Goal: Feedback & Contribution: Submit feedback/report problem

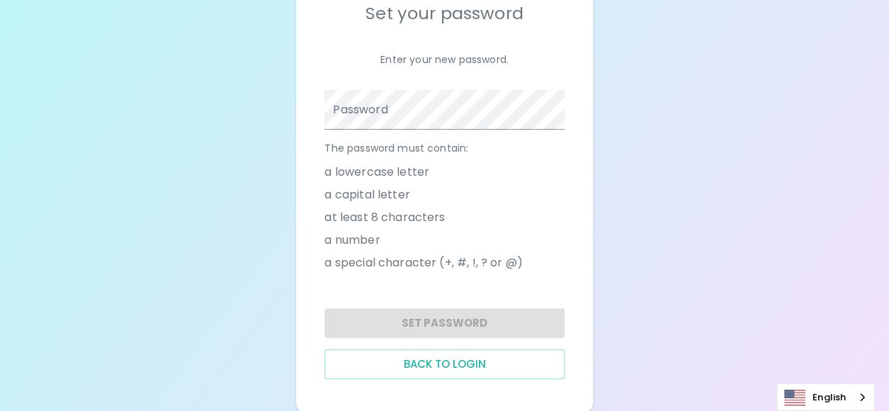
scroll to position [139, 0]
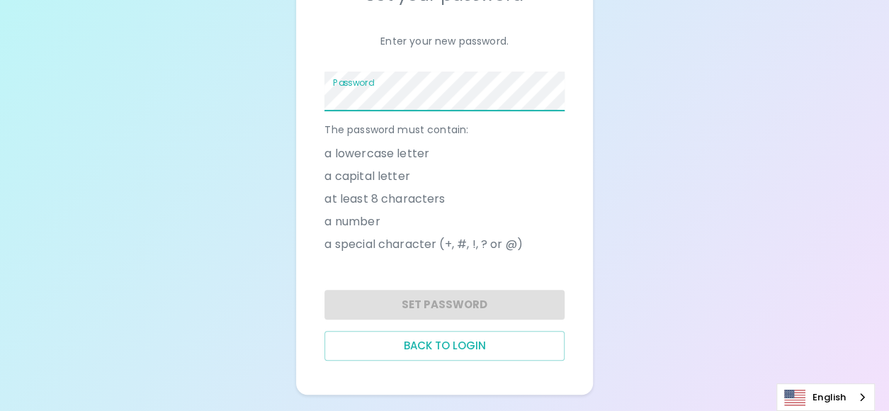
click at [377, 87] on div "Password" at bounding box center [445, 92] width 240 height 40
click at [557, 91] on span at bounding box center [556, 91] width 11 height 11
click at [554, 92] on span at bounding box center [556, 91] width 11 height 11
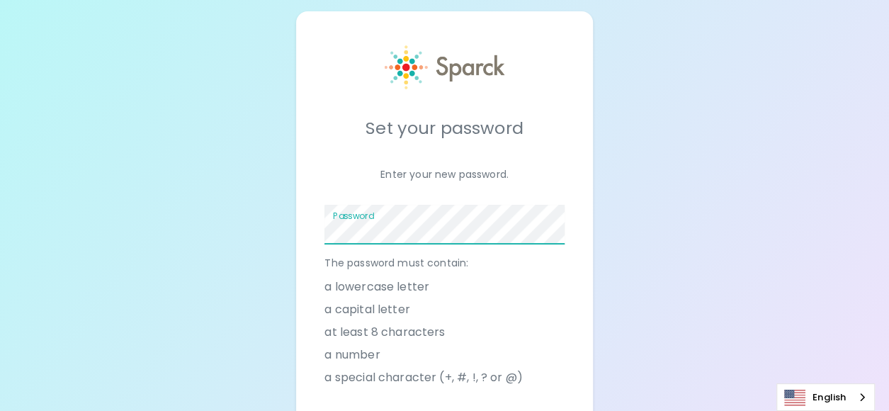
scroll to position [0, 0]
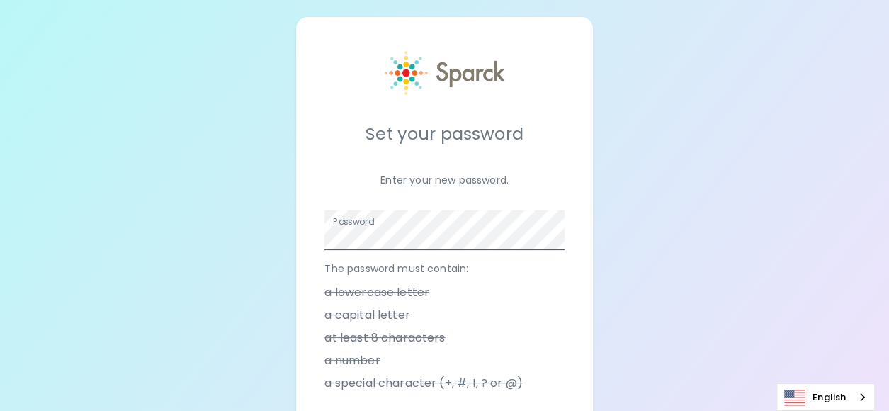
click at [551, 233] on span at bounding box center [556, 230] width 11 height 11
click at [558, 230] on span at bounding box center [556, 230] width 11 height 11
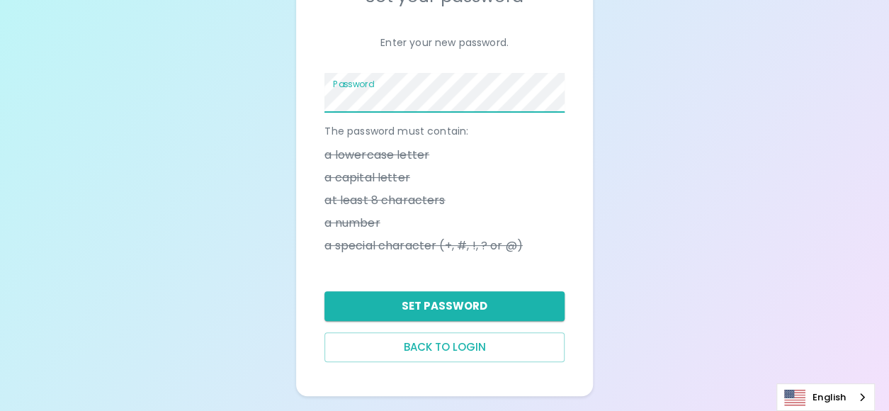
scroll to position [139, 0]
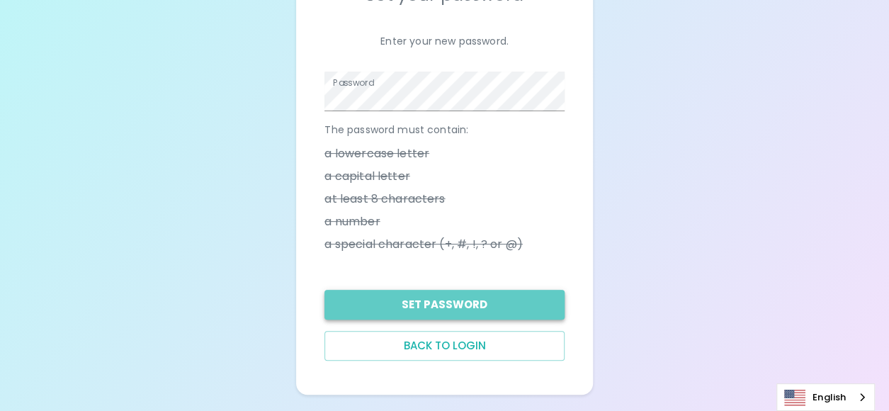
click at [466, 298] on button "Set Password" at bounding box center [445, 305] width 240 height 30
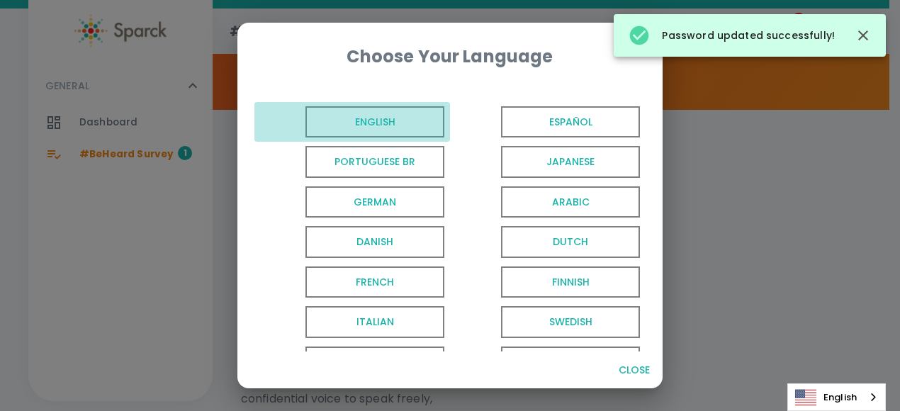
click at [366, 118] on span "English" at bounding box center [374, 122] width 139 height 32
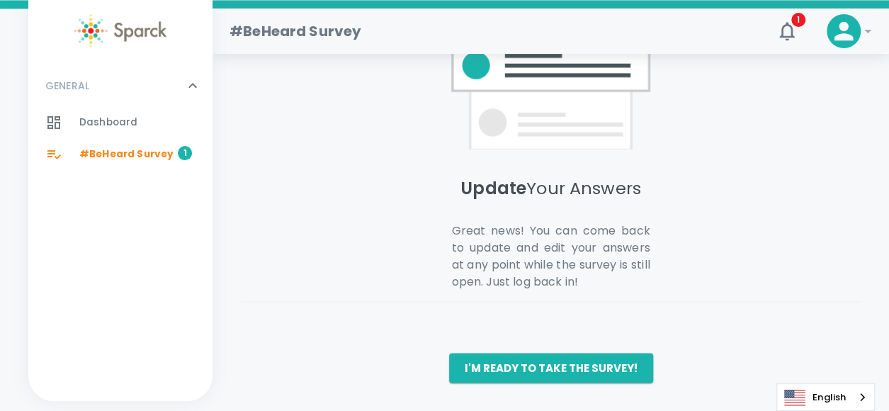
scroll to position [1233, 0]
click at [122, 161] on span "#BeHeard Survey" at bounding box center [126, 154] width 94 height 14
click at [798, 23] on span "1" at bounding box center [799, 20] width 14 height 14
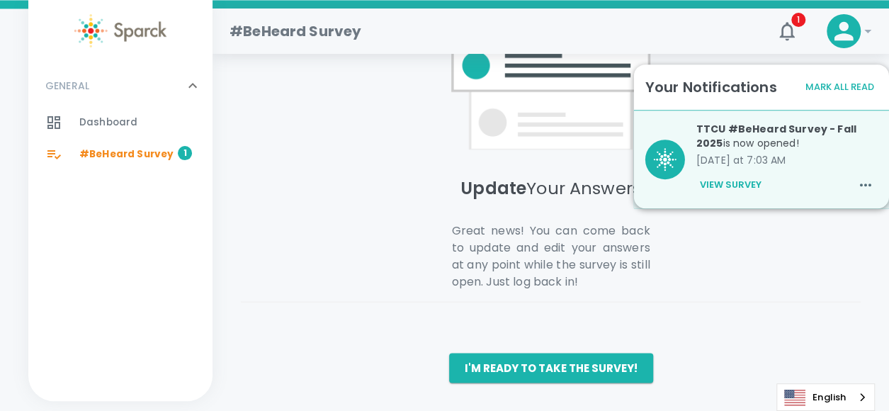
click at [858, 76] on button "Mark All Read" at bounding box center [840, 87] width 76 height 22
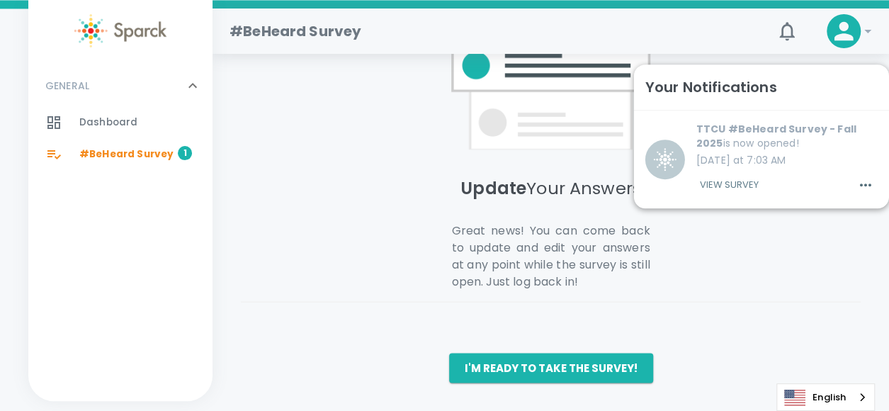
click at [546, 368] on button "I'm ready to take the survey!" at bounding box center [551, 368] width 204 height 30
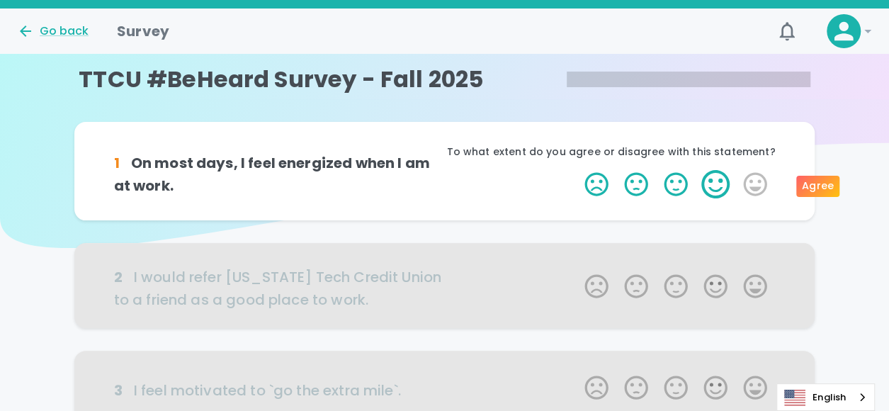
click at [710, 180] on label "4 Stars" at bounding box center [716, 184] width 40 height 28
click at [577, 170] on input "4 Stars" at bounding box center [576, 169] width 1 height 1
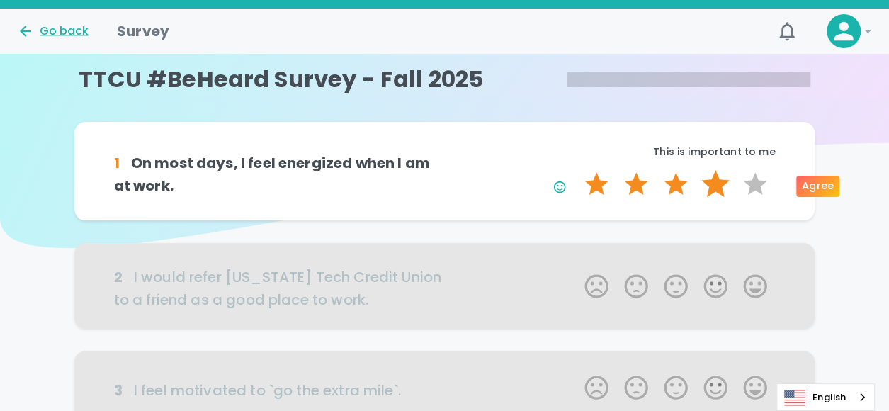
click at [714, 178] on label "4 Stars" at bounding box center [716, 184] width 40 height 28
click at [577, 170] on input "4 Stars" at bounding box center [576, 169] width 1 height 1
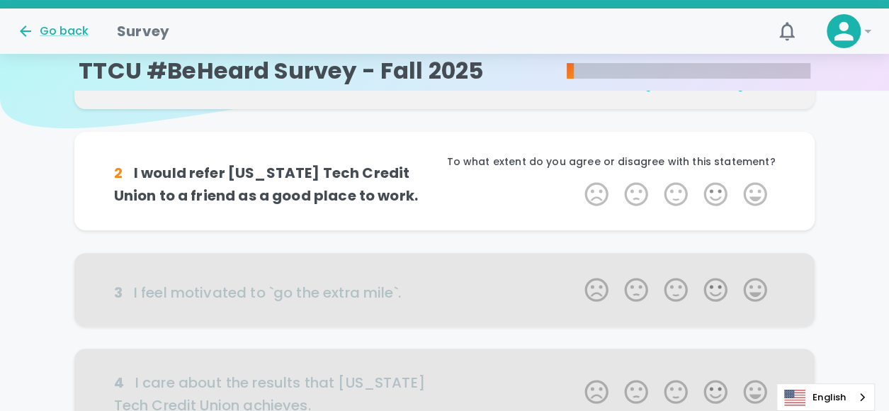
scroll to position [125, 0]
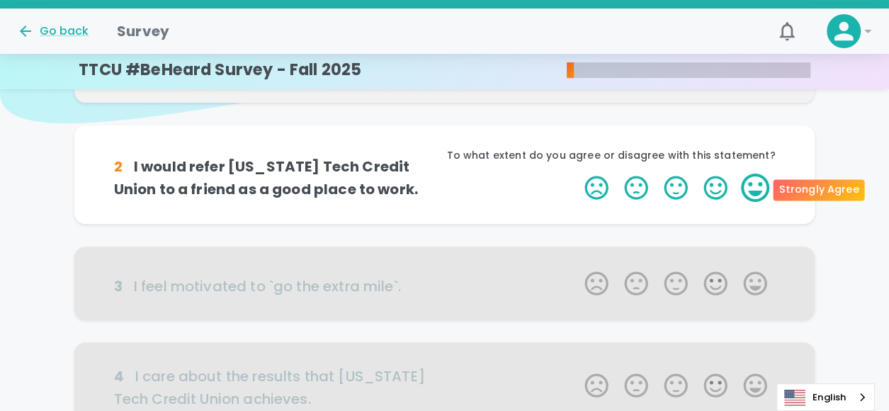
click at [751, 184] on label "5 Stars" at bounding box center [756, 188] width 40 height 28
click at [577, 174] on input "5 Stars" at bounding box center [576, 173] width 1 height 1
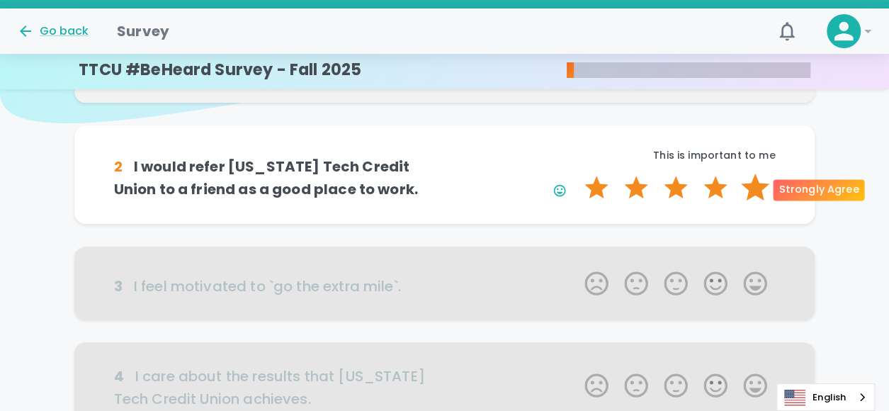
click at [751, 185] on label "5 Stars" at bounding box center [756, 188] width 40 height 28
click at [577, 174] on input "5 Stars" at bounding box center [576, 173] width 1 height 1
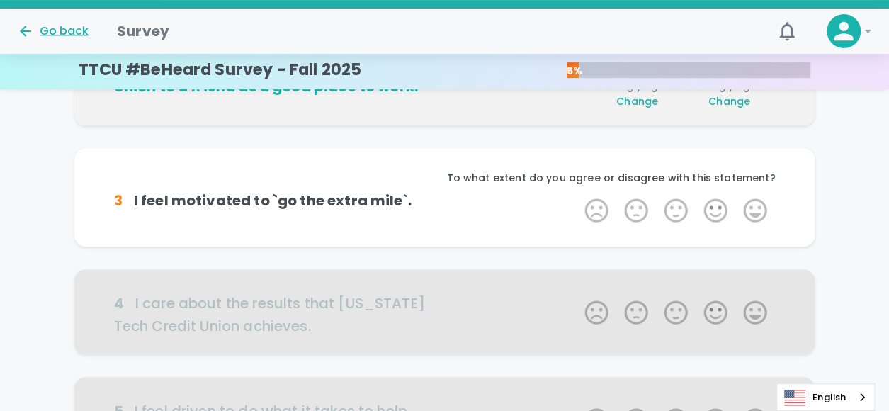
scroll to position [249, 0]
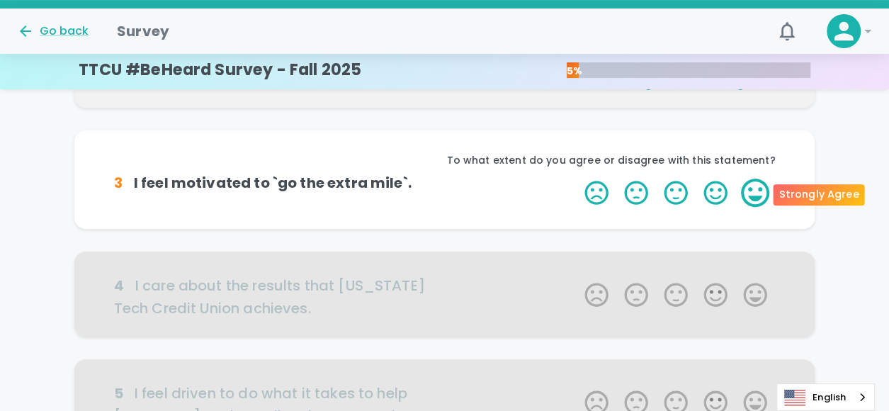
click at [754, 186] on label "5 Stars" at bounding box center [756, 193] width 40 height 28
click at [577, 179] on input "5 Stars" at bounding box center [576, 178] width 1 height 1
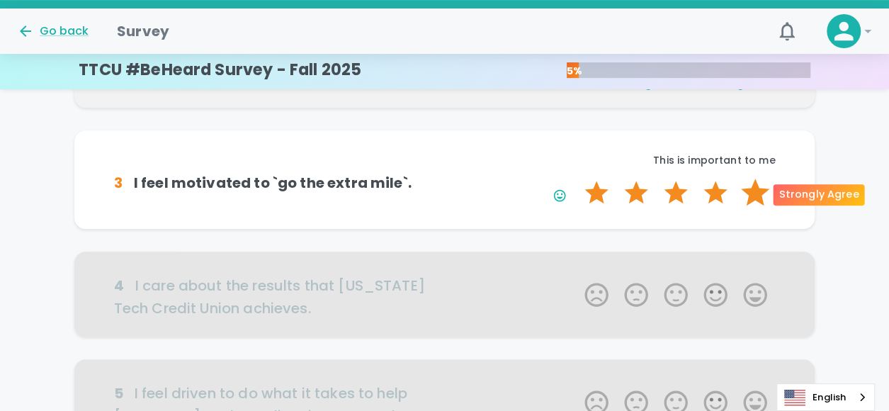
click at [763, 188] on label "5 Stars" at bounding box center [756, 193] width 40 height 28
click at [577, 179] on input "5 Stars" at bounding box center [576, 178] width 1 height 1
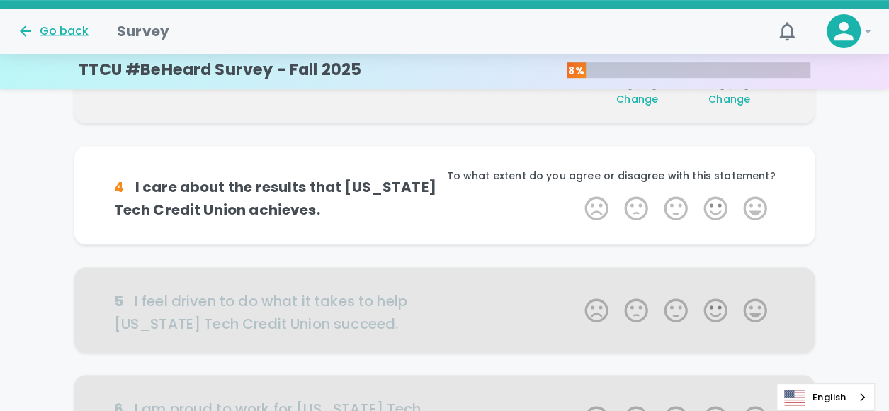
scroll to position [374, 0]
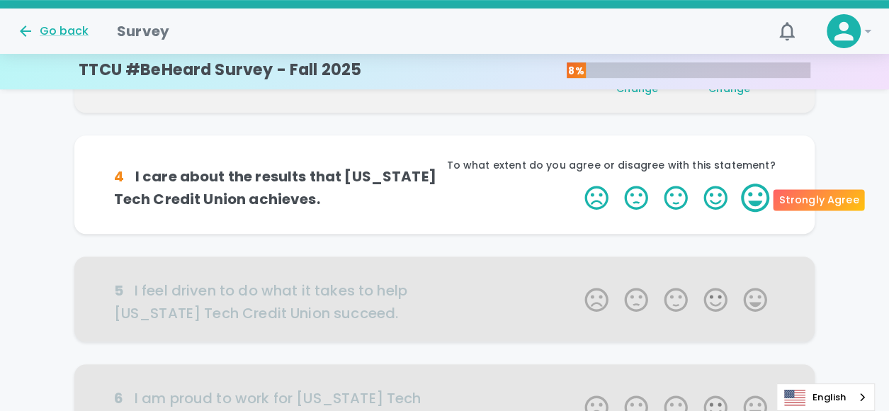
click at [759, 188] on label "5 Stars" at bounding box center [756, 198] width 40 height 28
click at [577, 184] on input "5 Stars" at bounding box center [576, 183] width 1 height 1
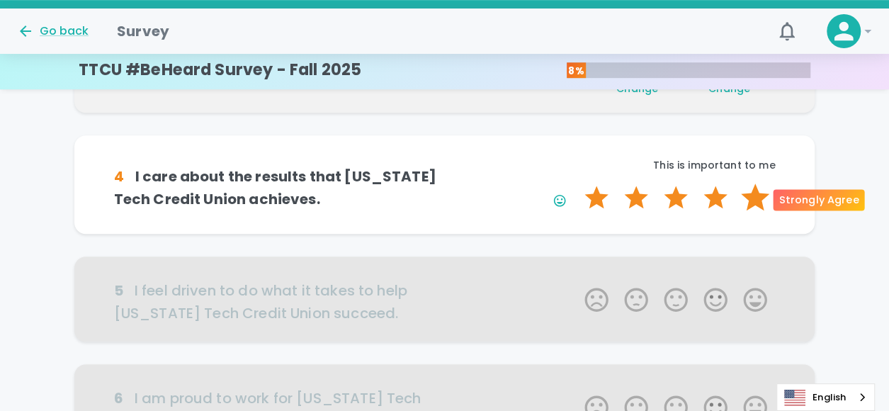
click at [752, 193] on label "5 Stars" at bounding box center [756, 198] width 40 height 28
click at [577, 184] on input "5 Stars" at bounding box center [576, 183] width 1 height 1
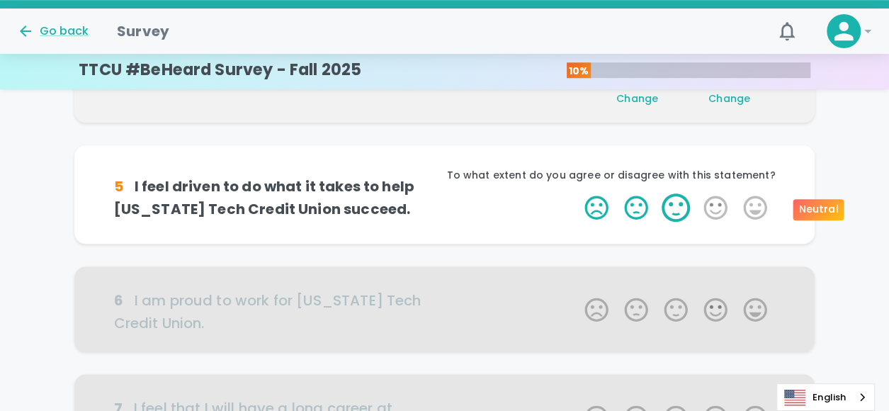
scroll to position [499, 0]
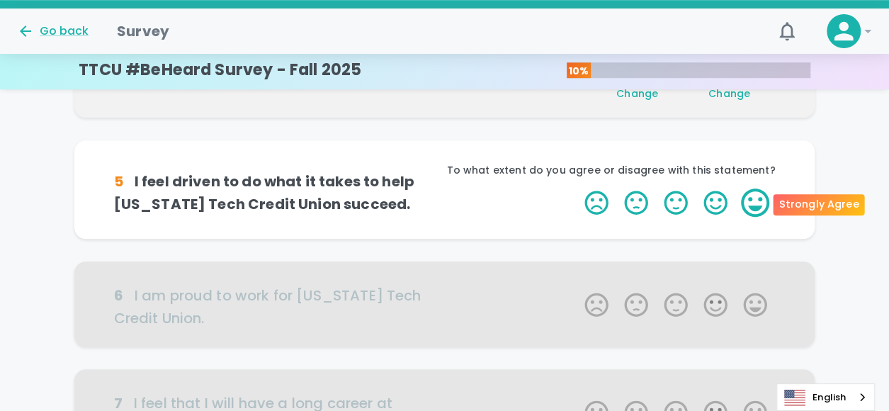
click at [746, 195] on label "5 Stars" at bounding box center [756, 203] width 40 height 28
click at [577, 189] on input "5 Stars" at bounding box center [576, 188] width 1 height 1
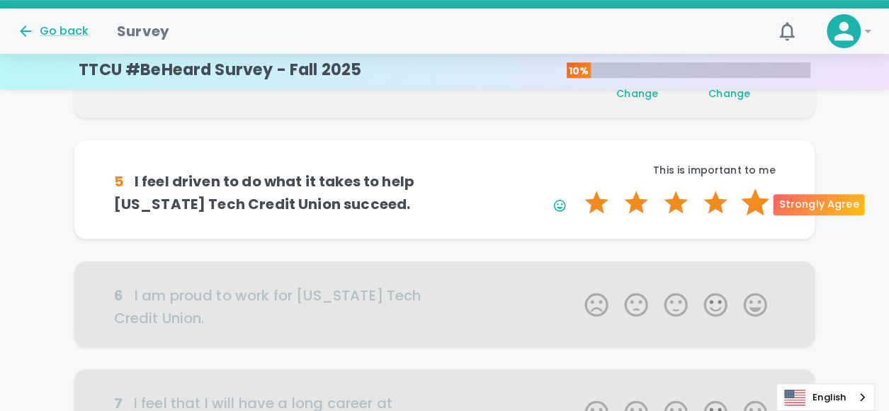
click at [747, 199] on label "5 Stars" at bounding box center [756, 203] width 40 height 28
click at [577, 189] on input "5 Stars" at bounding box center [576, 188] width 1 height 1
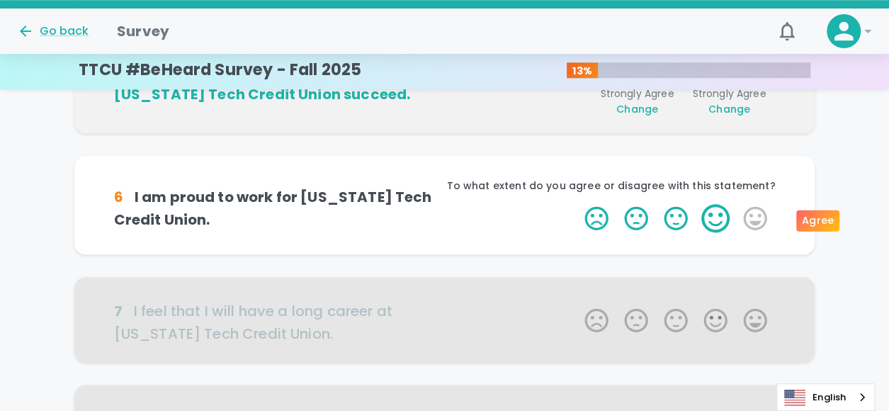
scroll to position [624, 0]
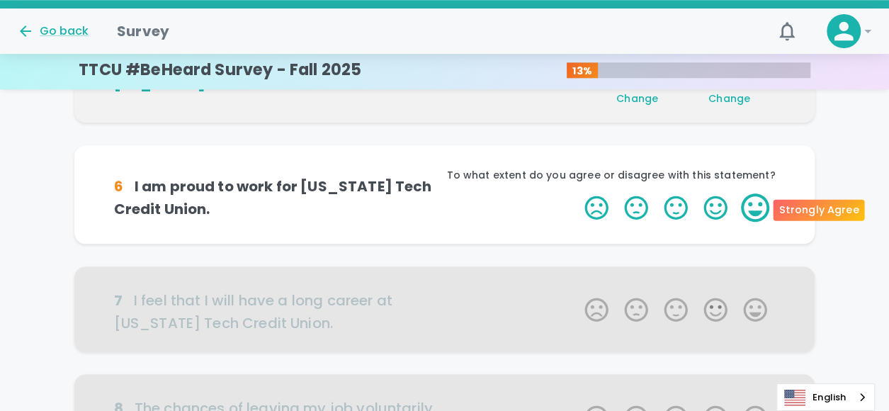
click at [764, 206] on label "5 Stars" at bounding box center [756, 207] width 40 height 28
click at [577, 193] on input "5 Stars" at bounding box center [576, 193] width 1 height 1
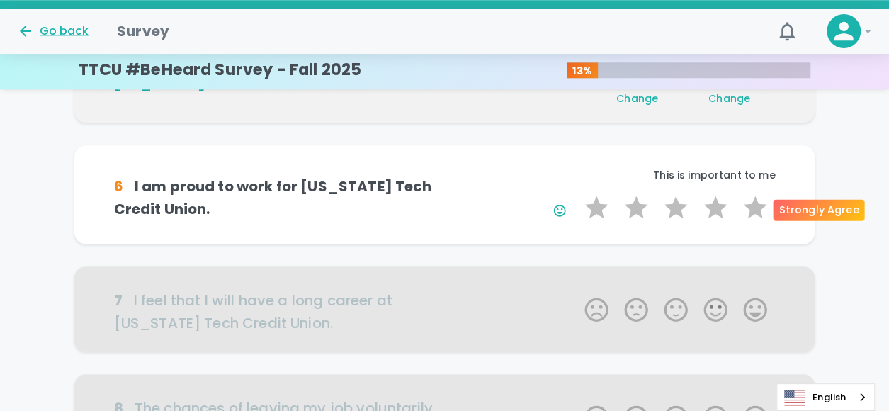
click at [764, 206] on label "5 Stars" at bounding box center [756, 207] width 40 height 28
click at [577, 193] on input "5 Stars" at bounding box center [576, 193] width 1 height 1
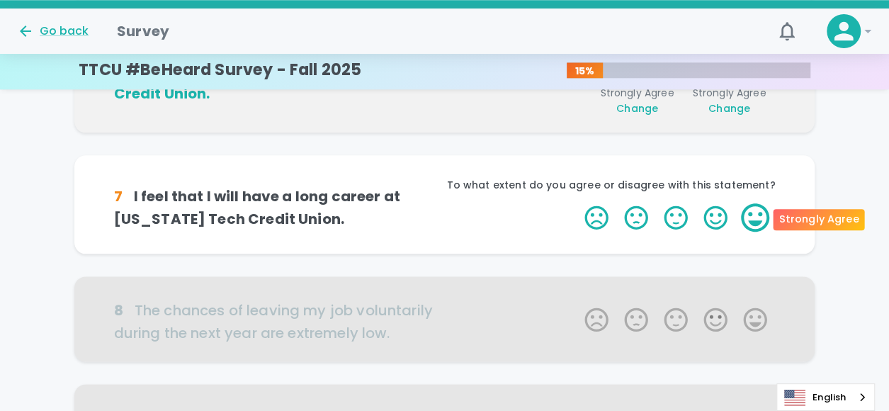
scroll to position [748, 0]
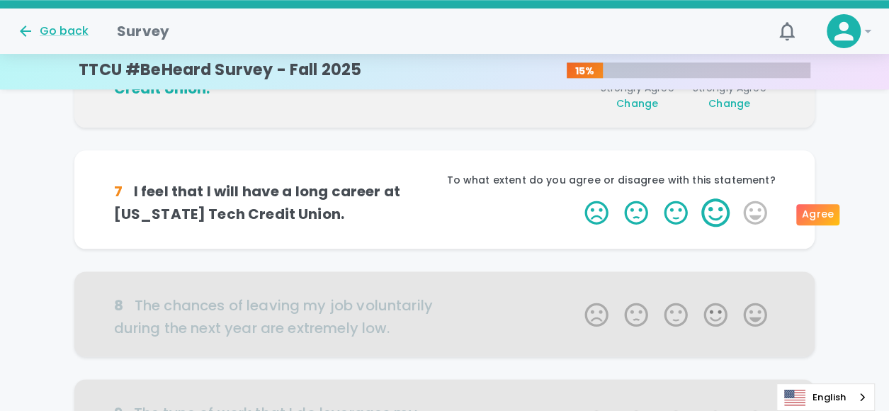
click at [701, 210] on label "4 Stars" at bounding box center [716, 212] width 40 height 28
click at [577, 198] on input "4 Stars" at bounding box center [576, 198] width 1 height 1
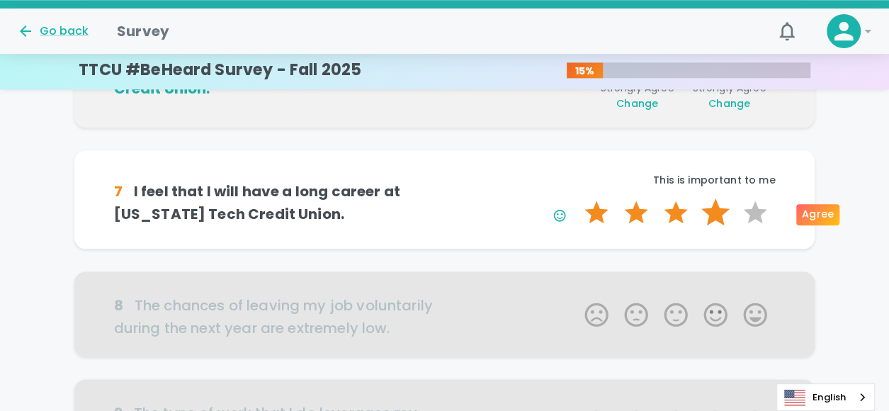
click at [714, 209] on label "4 Stars" at bounding box center [716, 212] width 40 height 28
click at [577, 198] on input "4 Stars" at bounding box center [576, 198] width 1 height 1
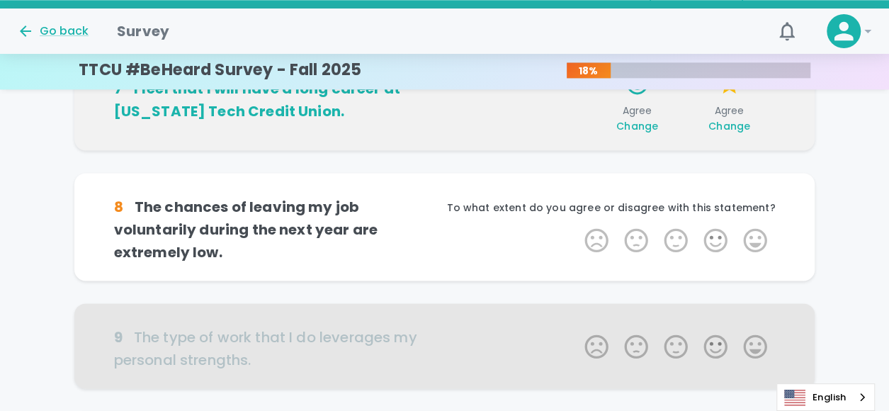
scroll to position [873, 0]
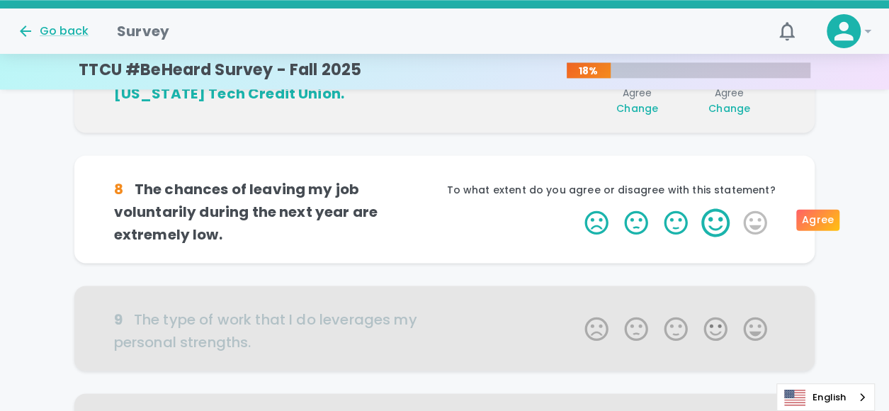
click at [719, 215] on label "4 Stars" at bounding box center [716, 222] width 40 height 28
click at [577, 208] on input "4 Stars" at bounding box center [576, 208] width 1 height 1
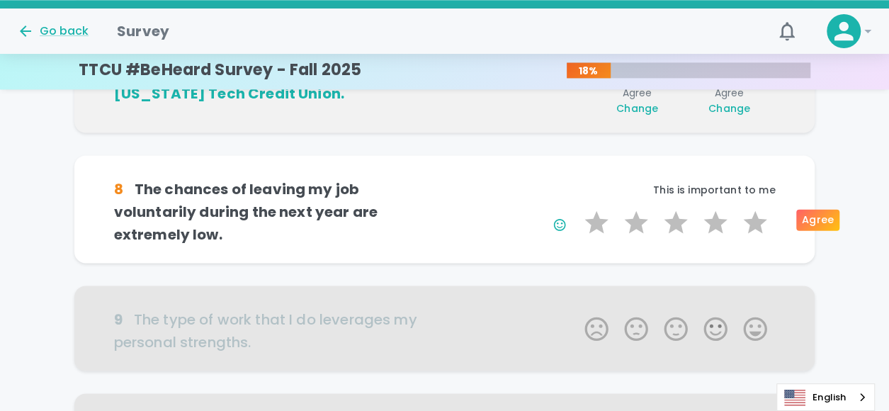
click at [719, 215] on label "4 Stars" at bounding box center [716, 222] width 40 height 28
click at [577, 208] on input "4 Stars" at bounding box center [576, 208] width 1 height 1
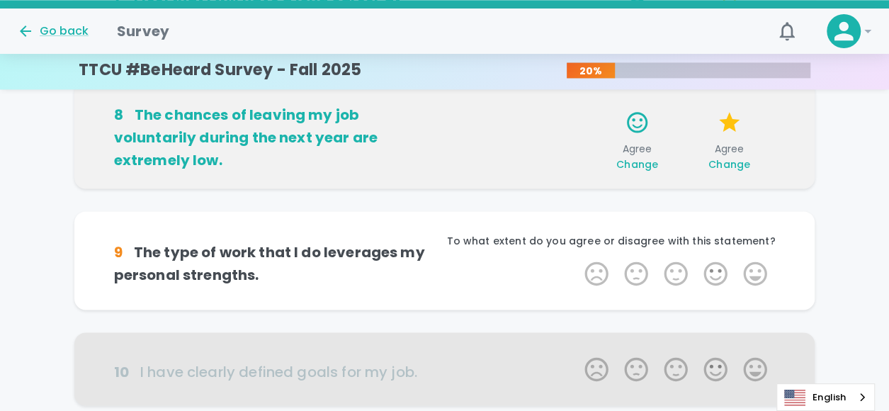
scroll to position [927, 0]
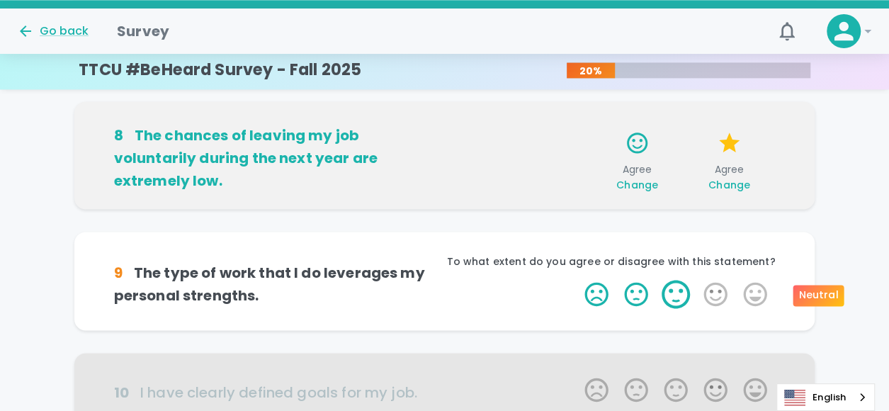
click at [672, 294] on label "3 Stars" at bounding box center [676, 294] width 40 height 28
click at [577, 280] on input "3 Stars" at bounding box center [576, 279] width 1 height 1
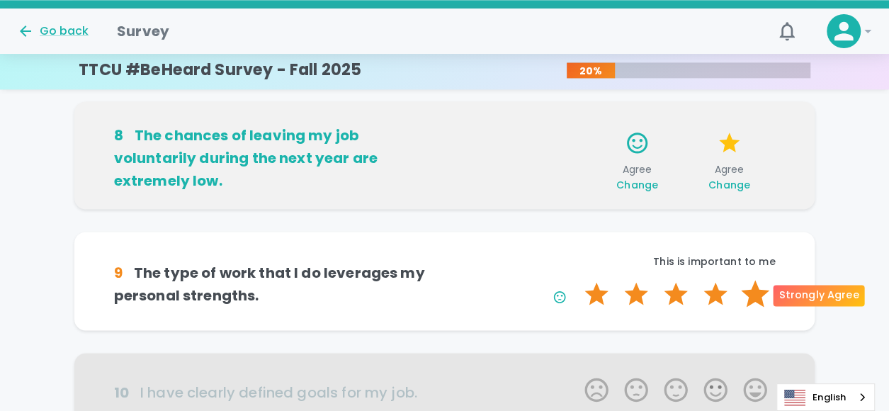
click at [768, 293] on label "5 Stars" at bounding box center [756, 294] width 40 height 28
click at [577, 280] on input "5 Stars" at bounding box center [576, 279] width 1 height 1
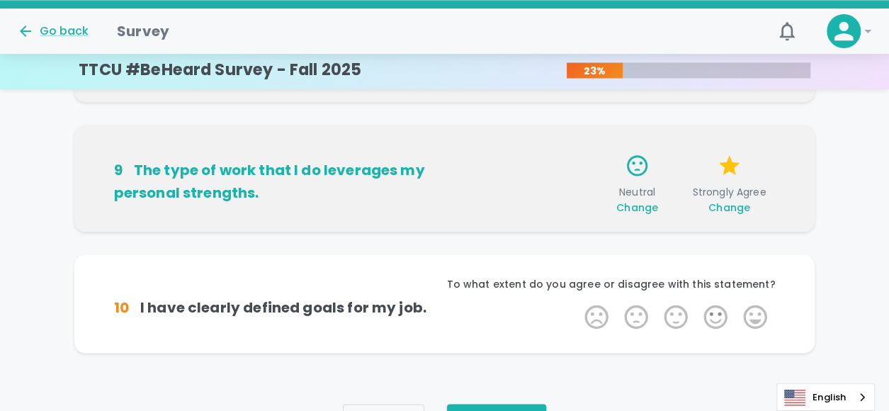
scroll to position [1052, 0]
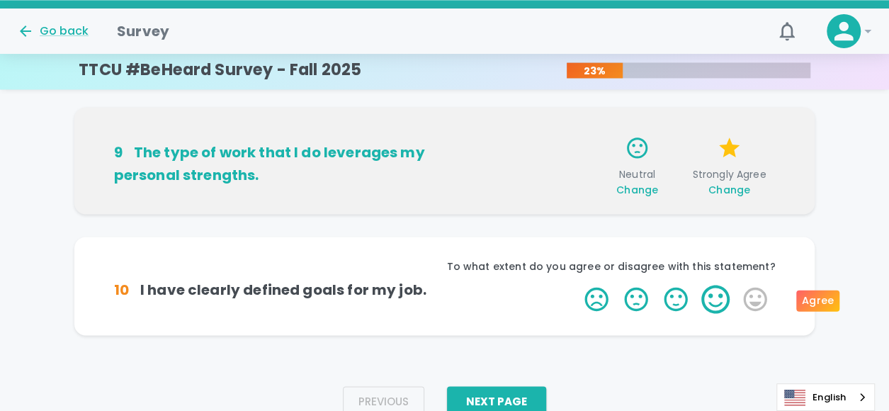
click at [720, 300] on label "4 Stars" at bounding box center [716, 299] width 40 height 28
click at [577, 285] on input "4 Stars" at bounding box center [576, 284] width 1 height 1
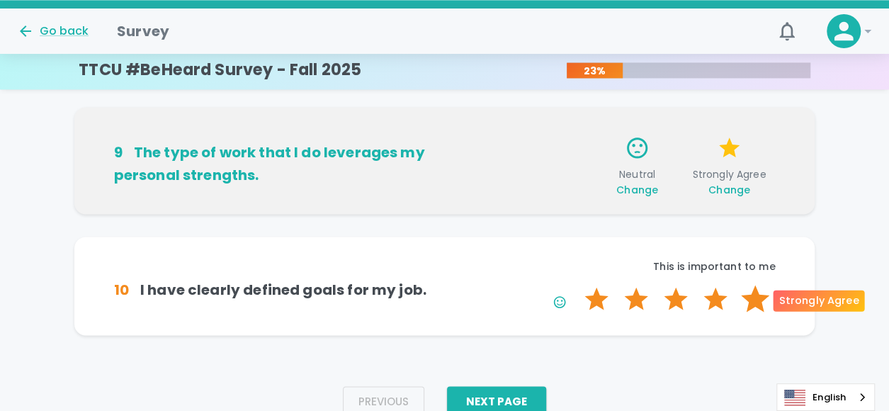
click at [743, 296] on label "5 Stars" at bounding box center [756, 299] width 40 height 28
click at [577, 285] on input "5 Stars" at bounding box center [576, 284] width 1 height 1
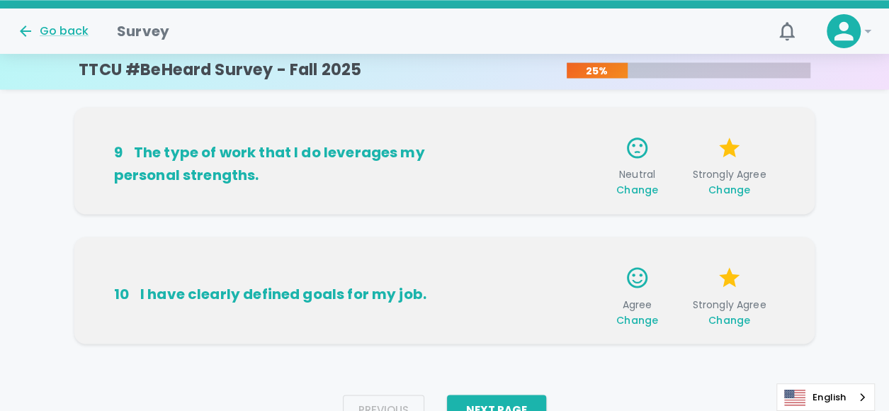
scroll to position [1113, 0]
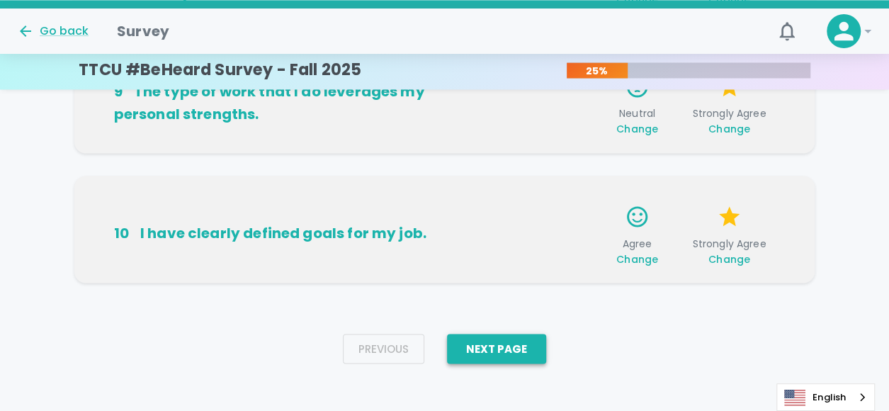
click at [483, 347] on button "Next Page" at bounding box center [496, 349] width 99 height 30
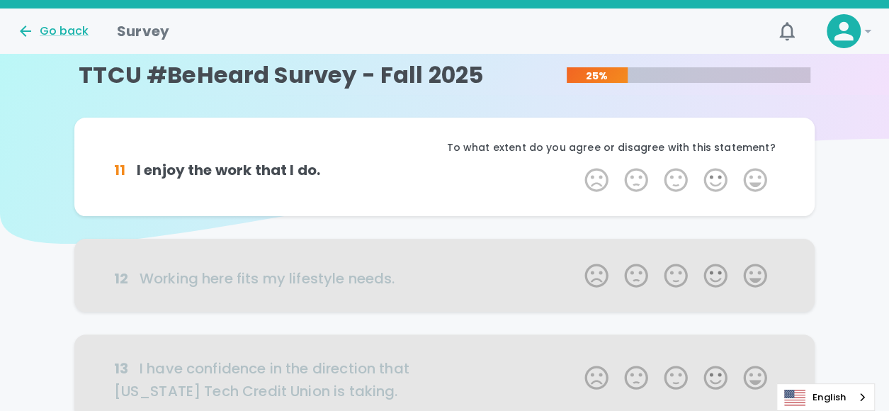
scroll to position [0, 0]
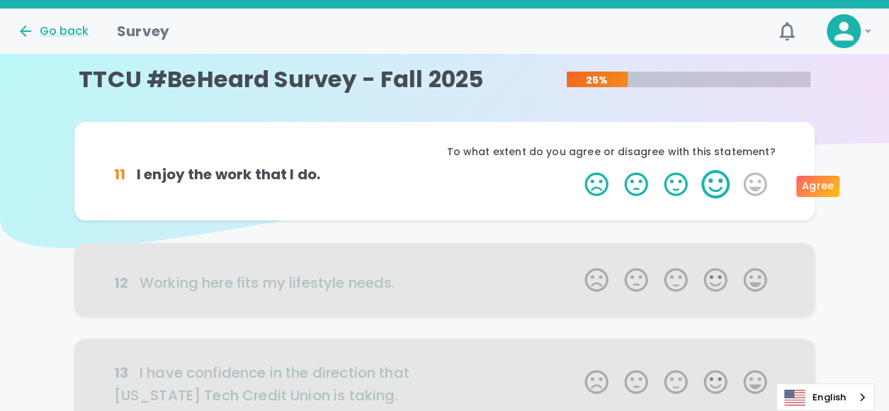
click at [724, 176] on label "4 Stars" at bounding box center [716, 184] width 40 height 28
click at [577, 170] on input "4 Stars" at bounding box center [576, 169] width 1 height 1
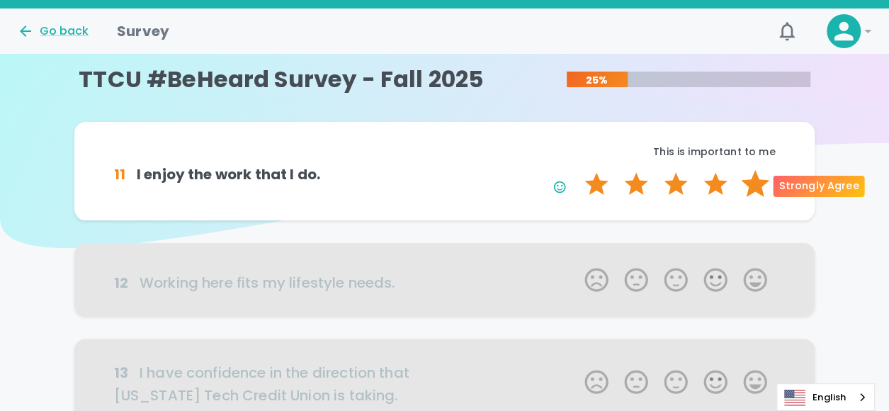
click at [753, 182] on label "5 Stars" at bounding box center [756, 184] width 40 height 28
click at [577, 170] on input "5 Stars" at bounding box center [576, 169] width 1 height 1
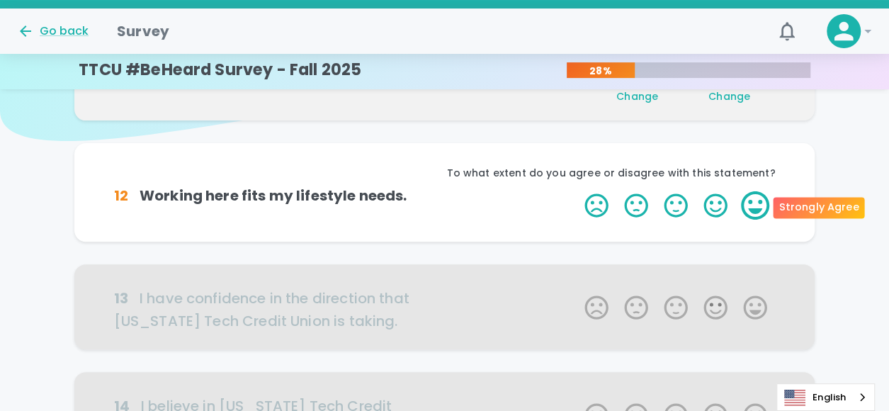
scroll to position [125, 0]
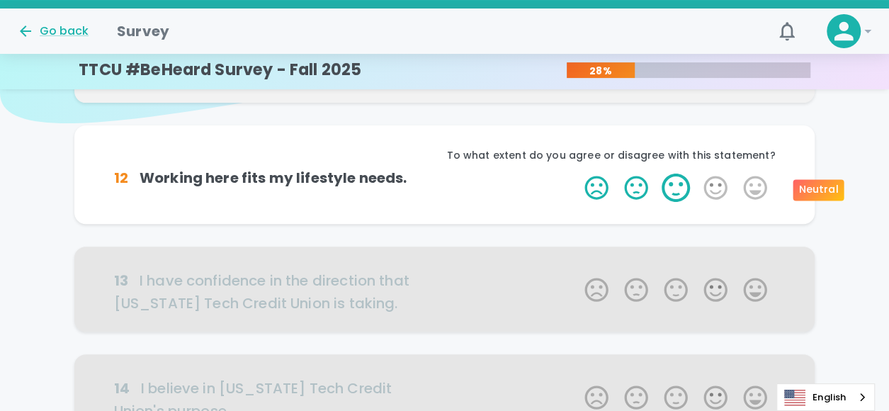
click at [673, 191] on label "3 Stars" at bounding box center [676, 188] width 40 height 28
click at [577, 174] on input "3 Stars" at bounding box center [576, 173] width 1 height 1
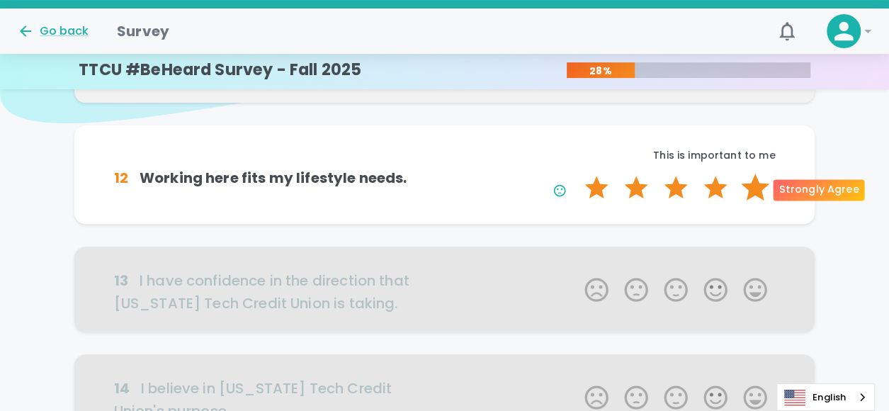
click at [753, 188] on label "5 Stars" at bounding box center [756, 188] width 40 height 28
click at [577, 174] on input "5 Stars" at bounding box center [576, 173] width 1 height 1
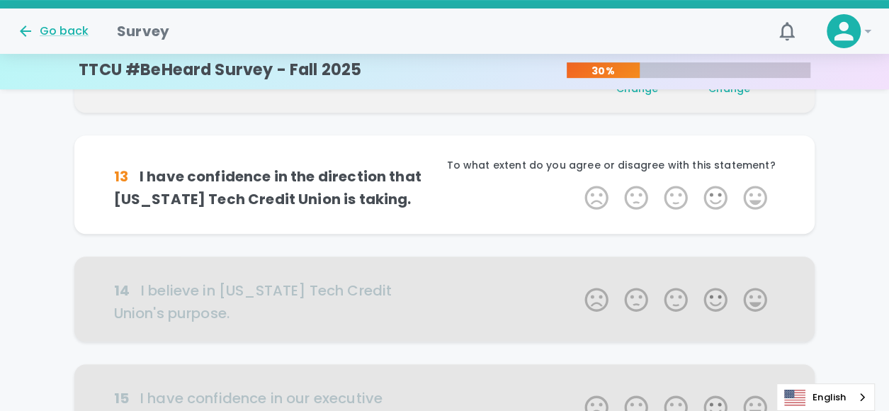
scroll to position [249, 0]
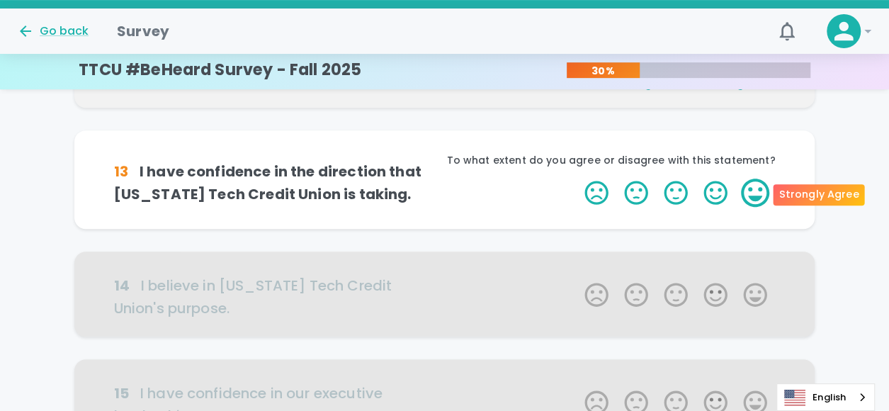
click at [747, 196] on label "5 Stars" at bounding box center [756, 193] width 40 height 28
click at [577, 179] on input "5 Stars" at bounding box center [576, 178] width 1 height 1
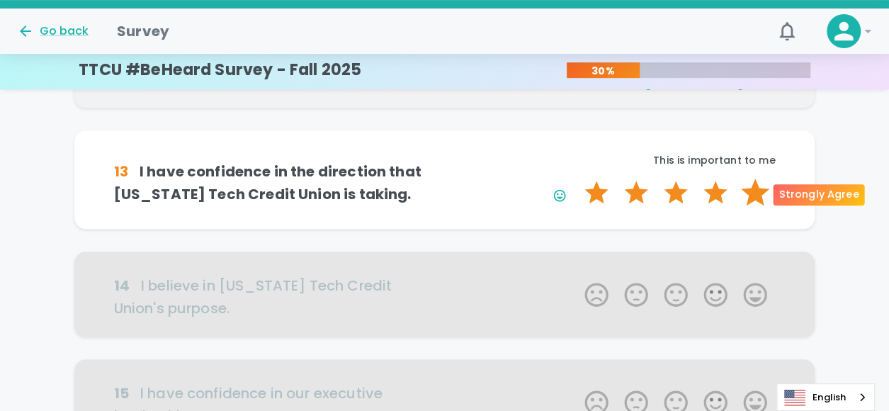
click at [759, 186] on label "5 Stars" at bounding box center [756, 193] width 40 height 28
click at [577, 179] on input "5 Stars" at bounding box center [576, 178] width 1 height 1
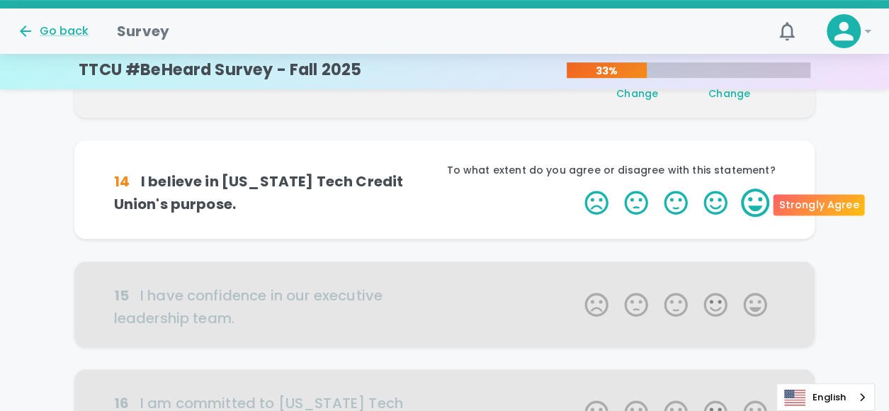
scroll to position [374, 0]
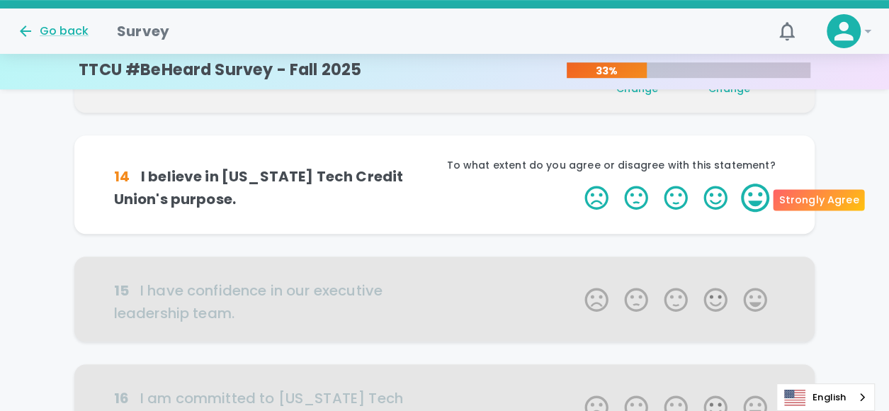
click at [741, 196] on label "5 Stars" at bounding box center [756, 198] width 40 height 28
click at [577, 184] on input "5 Stars" at bounding box center [576, 183] width 1 height 1
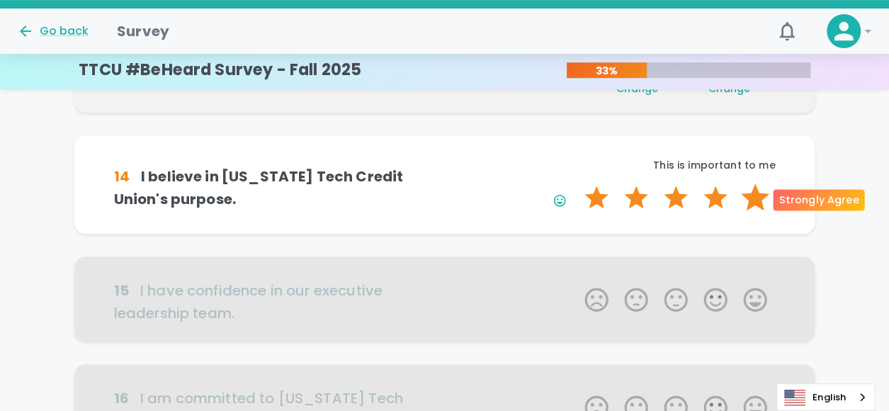
click at [748, 196] on label "5 Stars" at bounding box center [756, 198] width 40 height 28
click at [577, 184] on input "5 Stars" at bounding box center [576, 183] width 1 height 1
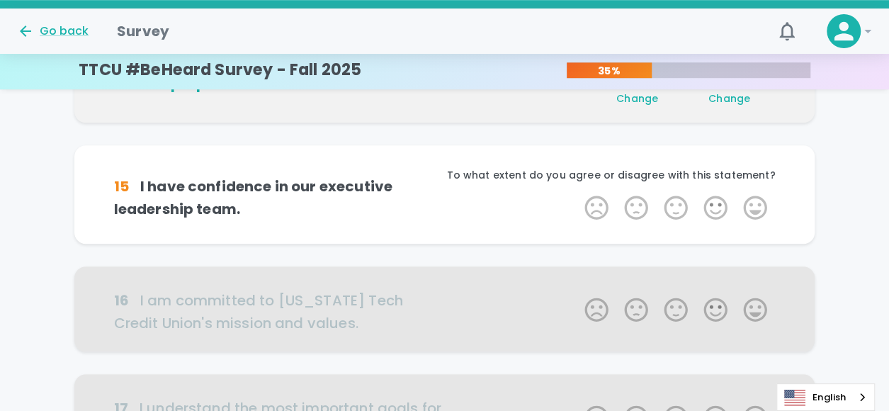
scroll to position [499, 0]
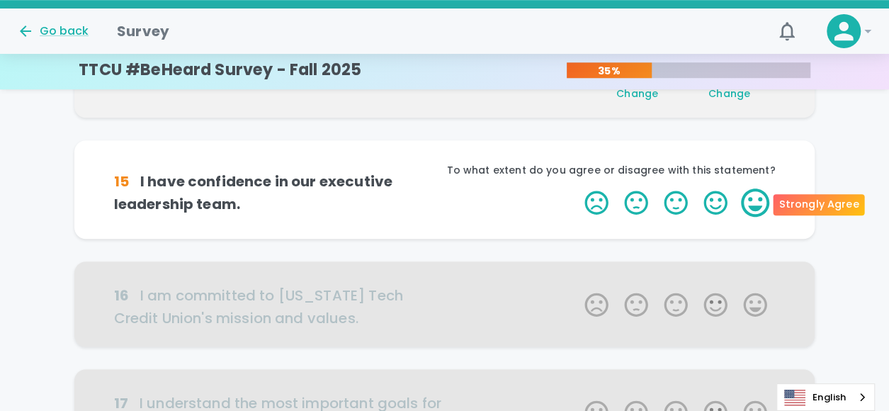
click at [754, 200] on label "5 Stars" at bounding box center [756, 203] width 40 height 28
click at [577, 189] on input "5 Stars" at bounding box center [576, 188] width 1 height 1
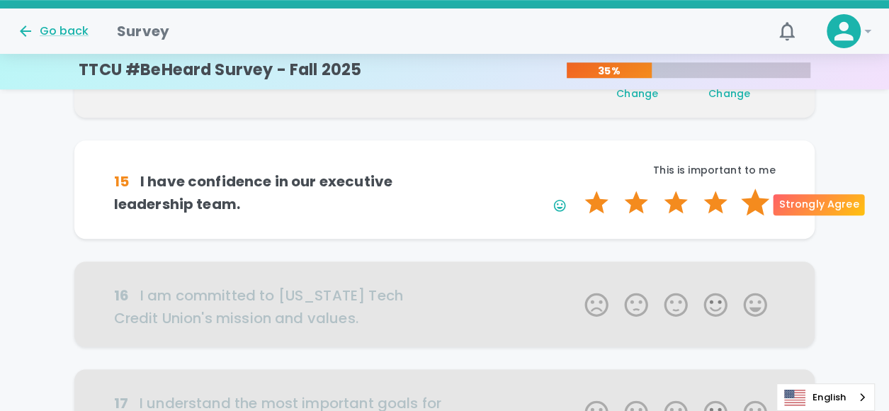
click at [754, 200] on label "5 Stars" at bounding box center [756, 203] width 40 height 28
click at [577, 189] on input "5 Stars" at bounding box center [576, 188] width 1 height 1
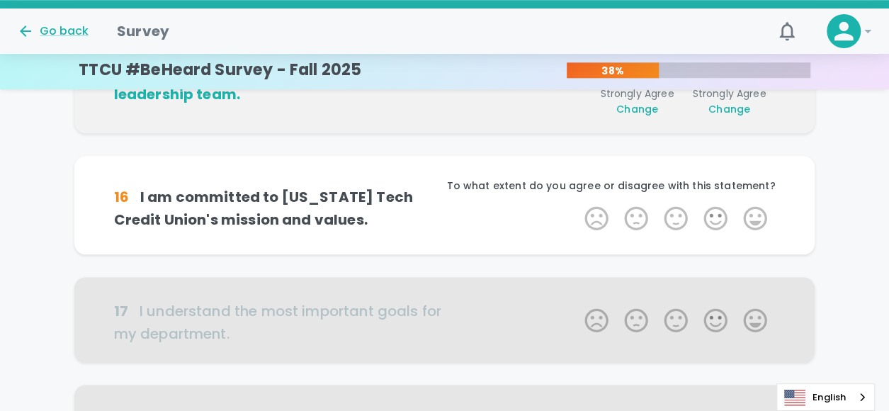
scroll to position [624, 0]
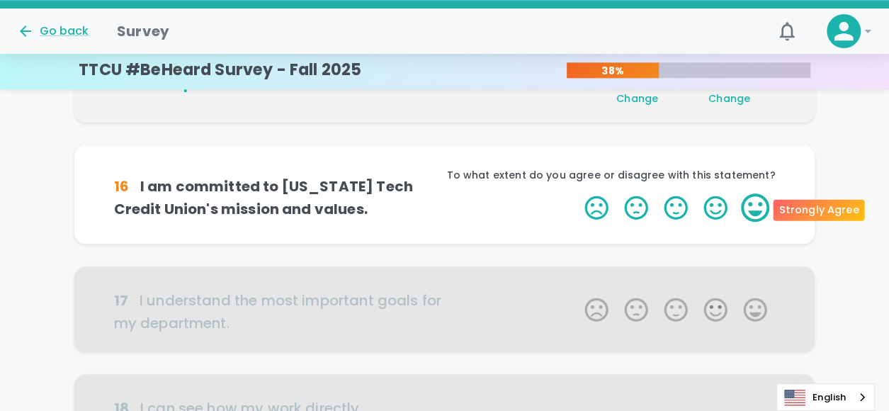
click at [751, 205] on label "5 Stars" at bounding box center [756, 207] width 40 height 28
click at [577, 193] on input "5 Stars" at bounding box center [576, 193] width 1 height 1
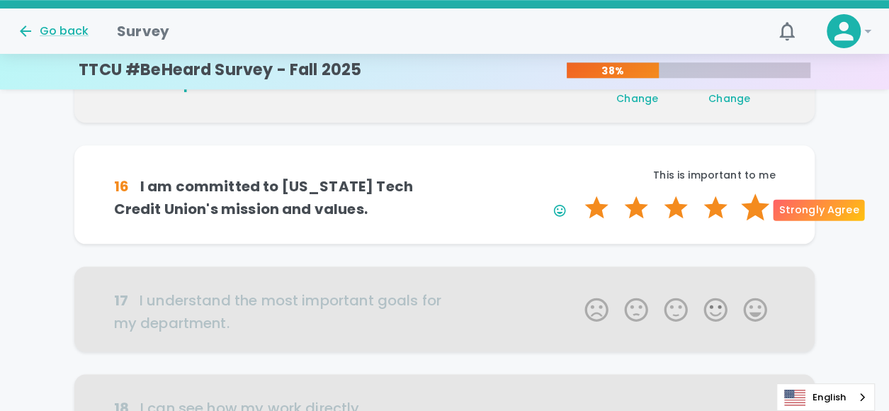
click at [753, 203] on label "5 Stars" at bounding box center [756, 207] width 40 height 28
click at [577, 193] on input "5 Stars" at bounding box center [576, 193] width 1 height 1
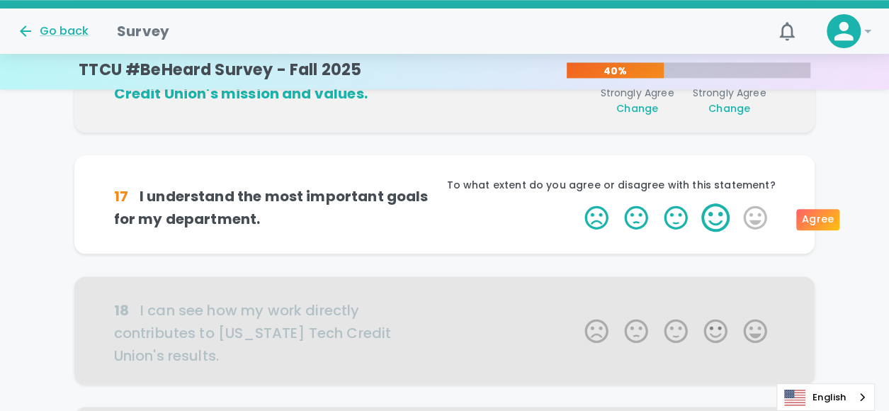
scroll to position [748, 0]
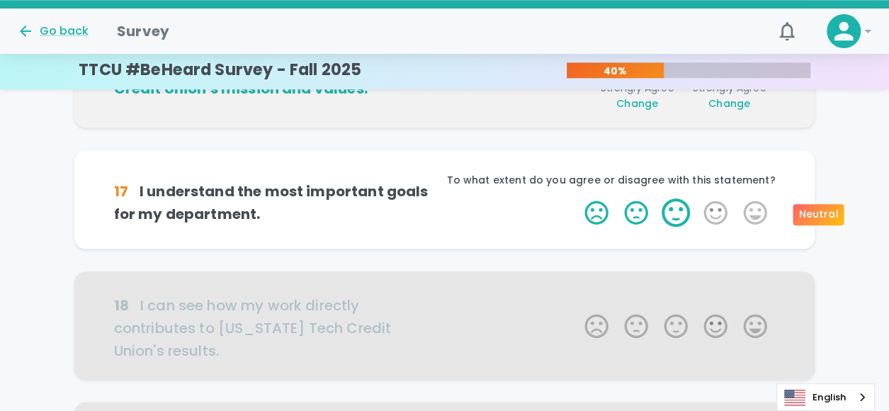
click at [680, 209] on label "3 Stars" at bounding box center [676, 212] width 40 height 28
click at [577, 198] on input "3 Stars" at bounding box center [576, 198] width 1 height 1
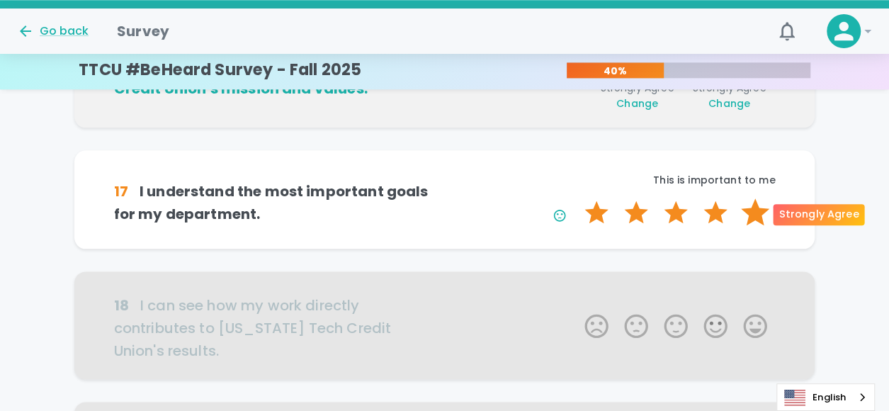
click at [747, 215] on label "5 Stars" at bounding box center [756, 212] width 40 height 28
click at [577, 198] on input "5 Stars" at bounding box center [576, 198] width 1 height 1
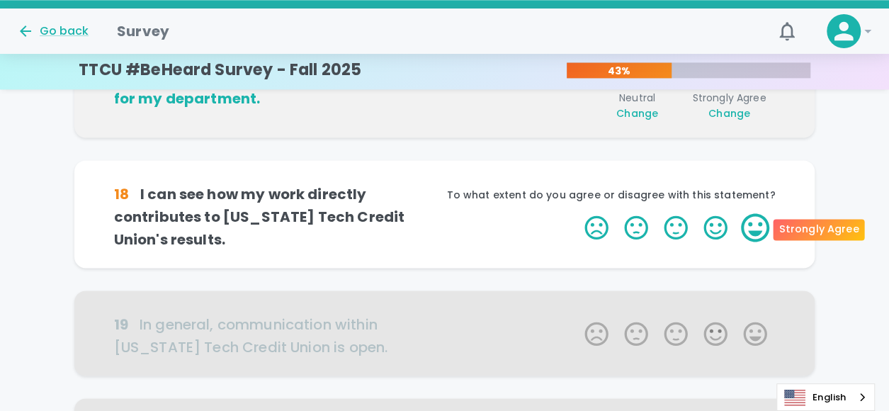
scroll to position [873, 0]
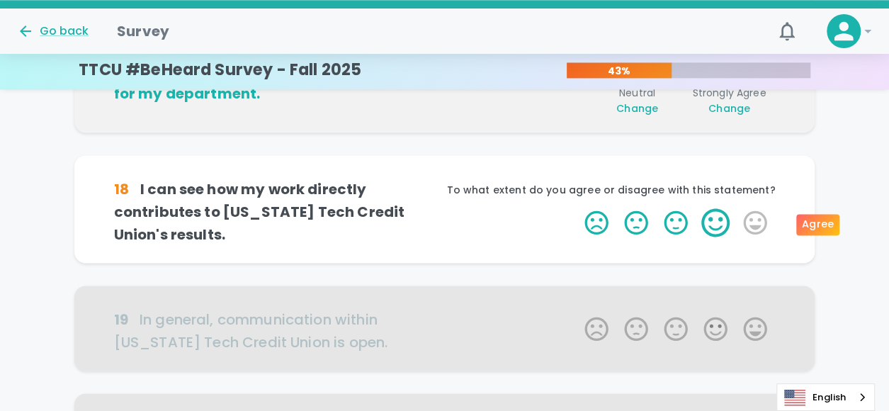
click at [713, 233] on label "4 Stars" at bounding box center [716, 222] width 40 height 28
click at [577, 208] on input "4 Stars" at bounding box center [576, 208] width 1 height 1
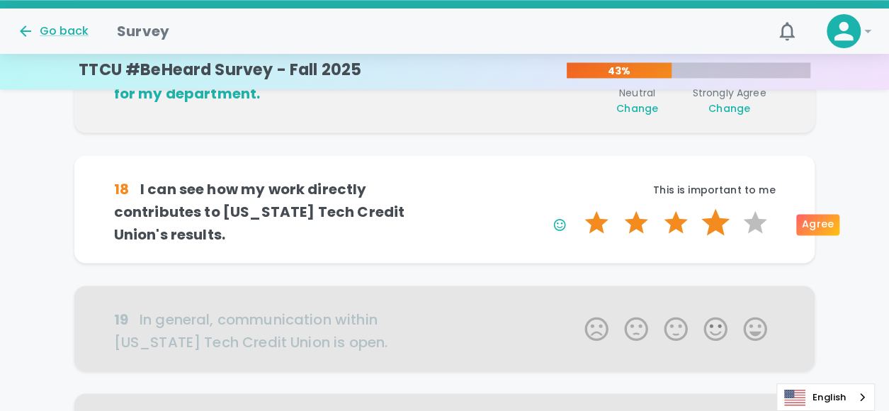
click at [717, 219] on label "4 Stars" at bounding box center [716, 222] width 40 height 28
click at [577, 208] on input "4 Stars" at bounding box center [576, 208] width 1 height 1
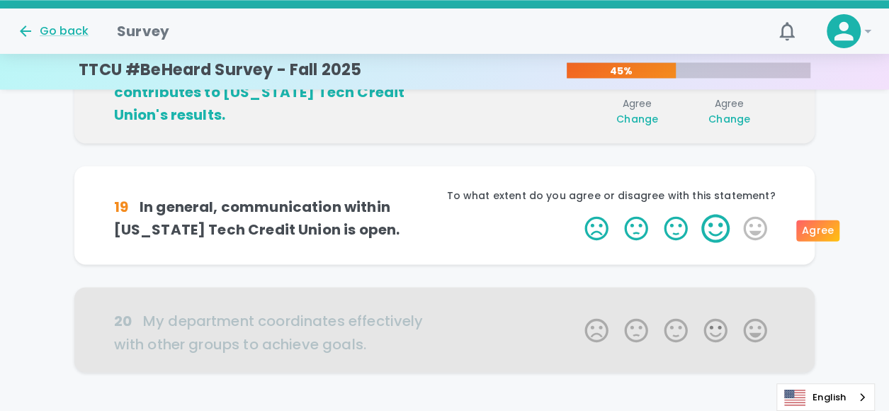
scroll to position [998, 0]
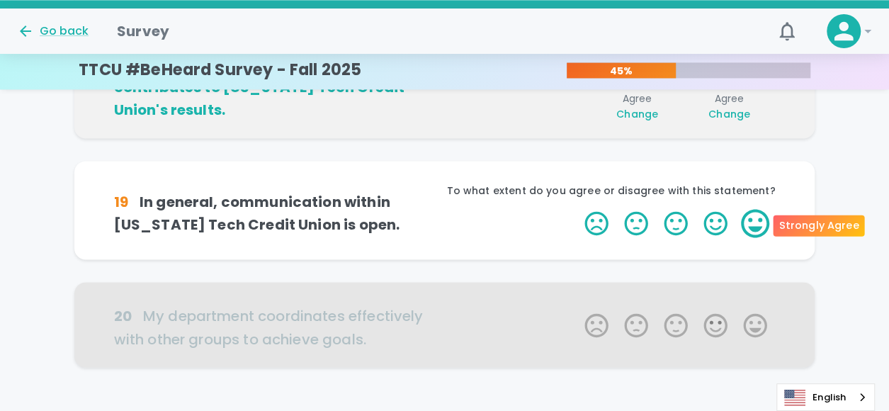
click at [748, 226] on label "5 Stars" at bounding box center [756, 223] width 40 height 28
click at [577, 209] on input "5 Stars" at bounding box center [576, 208] width 1 height 1
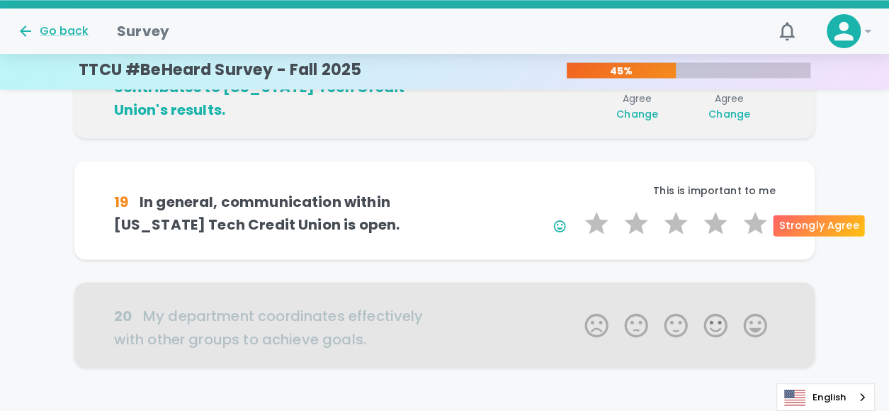
click at [748, 226] on label "5 Stars" at bounding box center [756, 223] width 40 height 28
click at [577, 209] on input "5 Stars" at bounding box center [576, 208] width 1 height 1
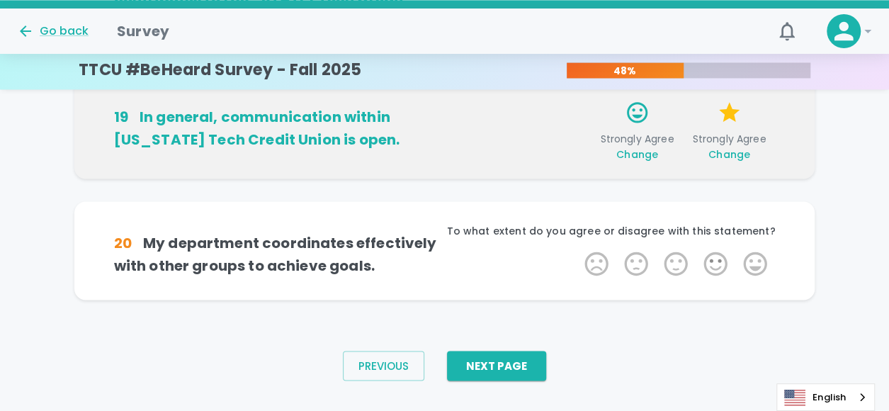
scroll to position [1091, 0]
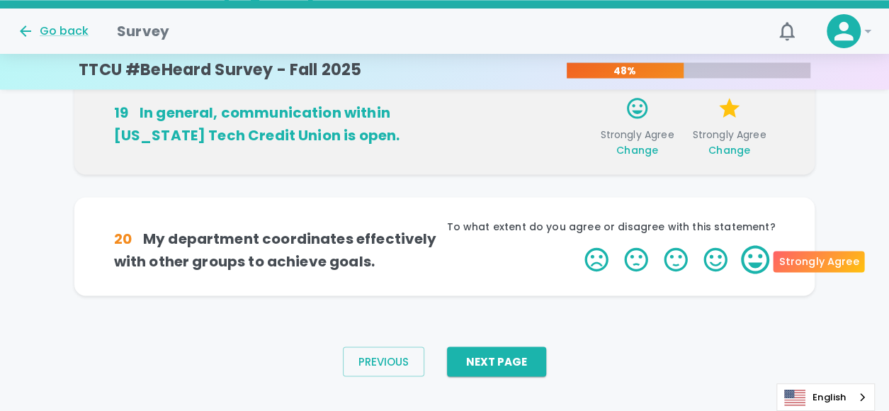
click at [761, 257] on label "5 Stars" at bounding box center [756, 259] width 40 height 28
click at [577, 245] on input "5 Stars" at bounding box center [576, 245] width 1 height 1
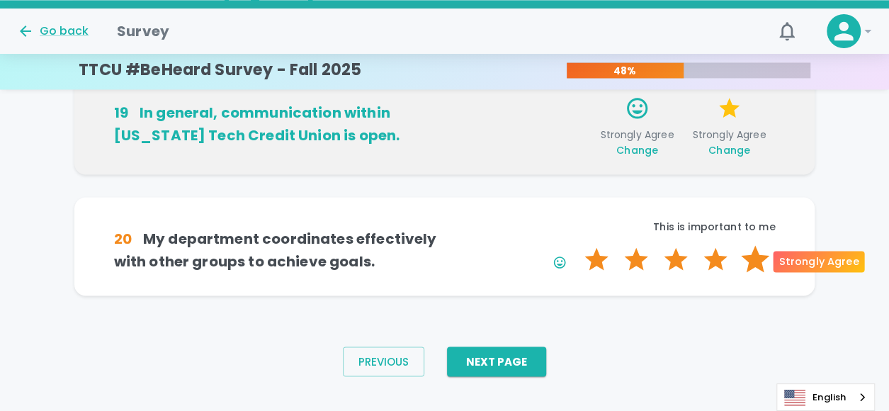
click at [756, 259] on label "5 Stars" at bounding box center [756, 259] width 40 height 28
click at [577, 245] on input "5 Stars" at bounding box center [576, 245] width 1 height 1
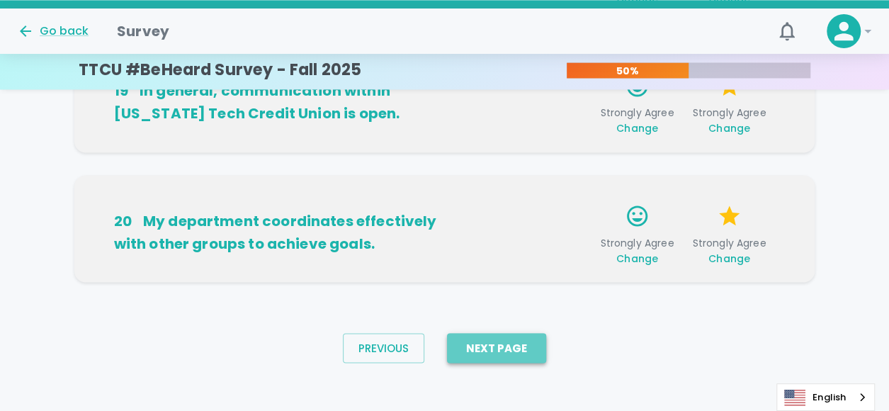
click at [529, 348] on button "Next Page" at bounding box center [496, 348] width 99 height 30
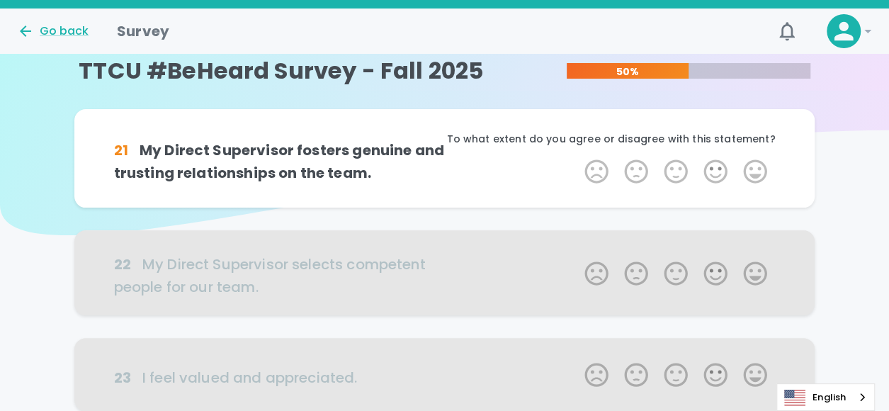
scroll to position [0, 0]
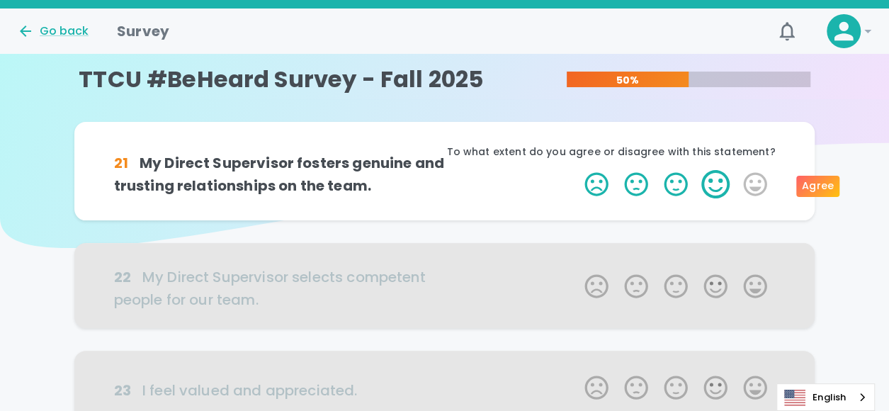
click at [724, 179] on label "4 Stars" at bounding box center [716, 184] width 40 height 28
click at [577, 170] on input "4 Stars" at bounding box center [576, 169] width 1 height 1
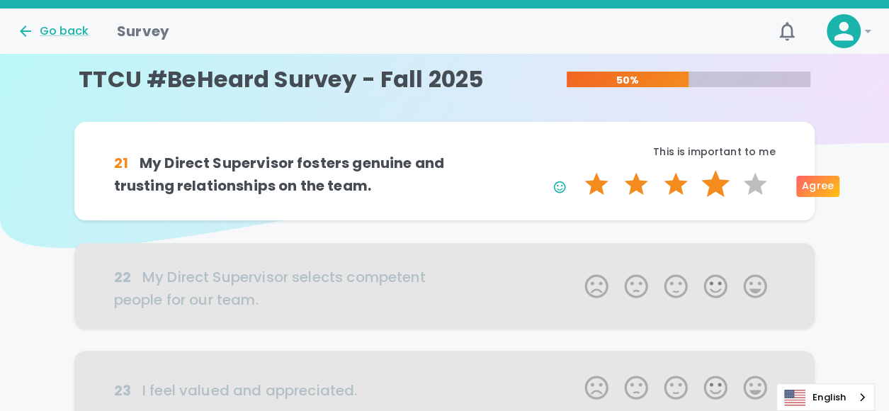
click at [724, 182] on label "4 Stars" at bounding box center [716, 184] width 40 height 28
click at [577, 170] on input "4 Stars" at bounding box center [576, 169] width 1 height 1
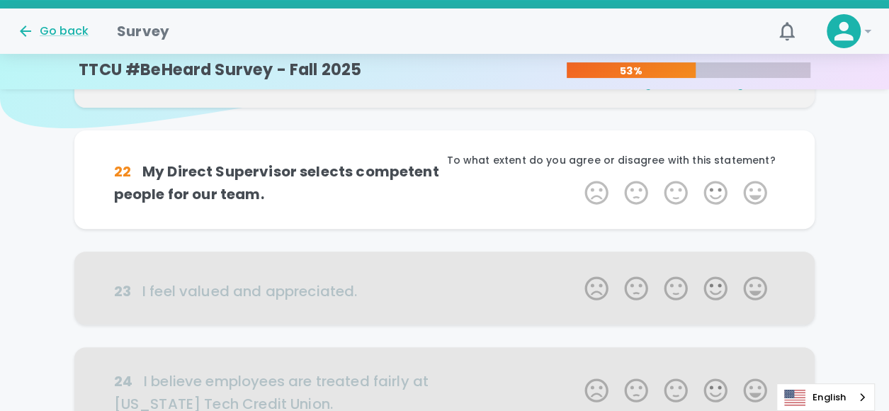
scroll to position [125, 0]
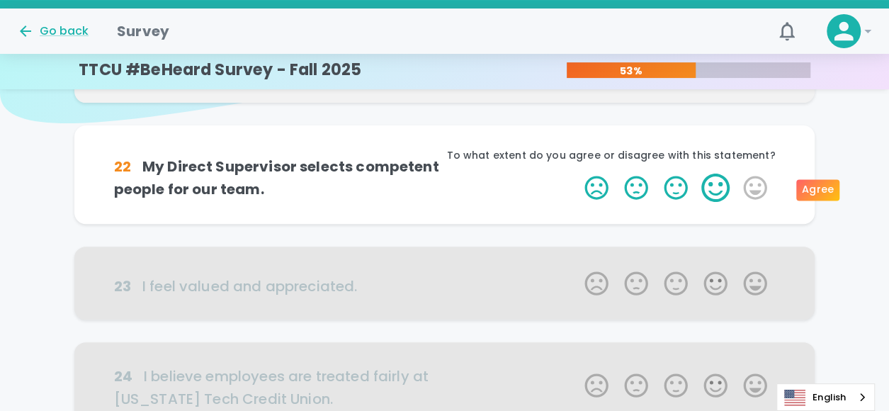
click at [705, 185] on label "4 Stars" at bounding box center [716, 188] width 40 height 28
click at [577, 174] on input "4 Stars" at bounding box center [576, 173] width 1 height 1
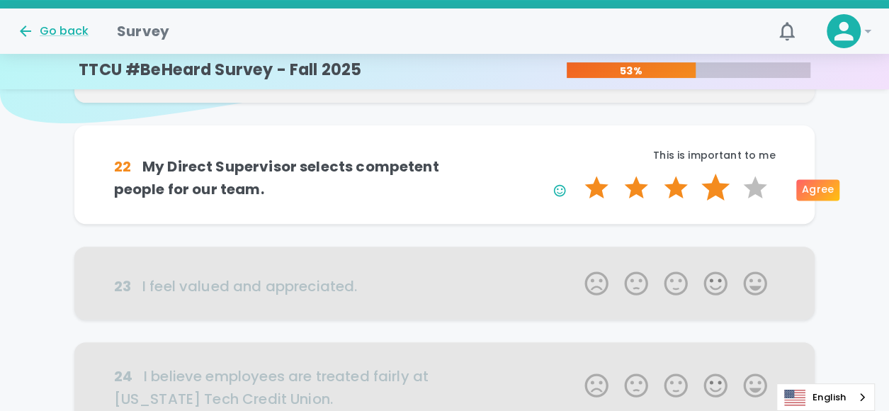
click at [717, 192] on label "4 Stars" at bounding box center [716, 188] width 40 height 28
click at [577, 174] on input "4 Stars" at bounding box center [576, 173] width 1 height 1
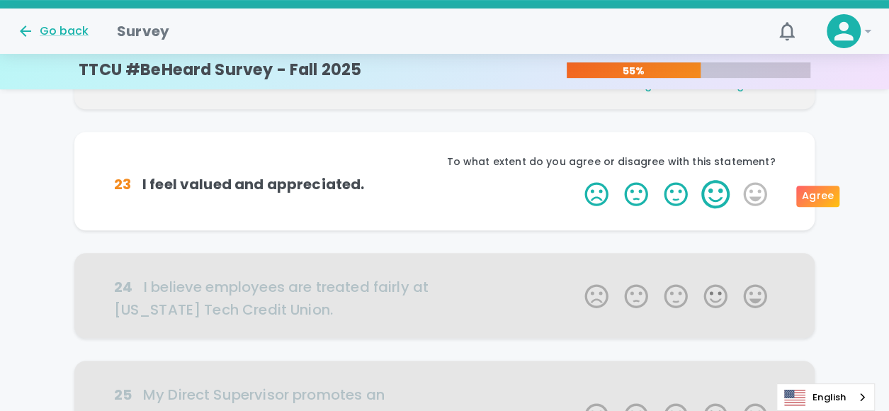
scroll to position [249, 0]
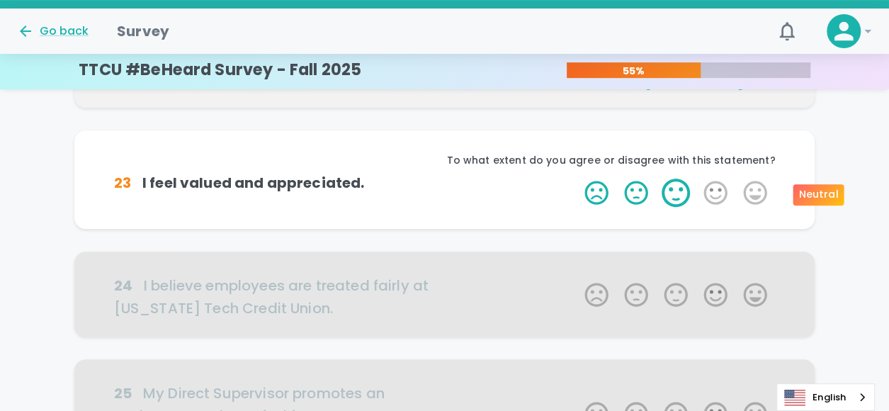
click at [678, 191] on label "3 Stars" at bounding box center [676, 193] width 40 height 28
click at [577, 179] on input "3 Stars" at bounding box center [576, 178] width 1 height 1
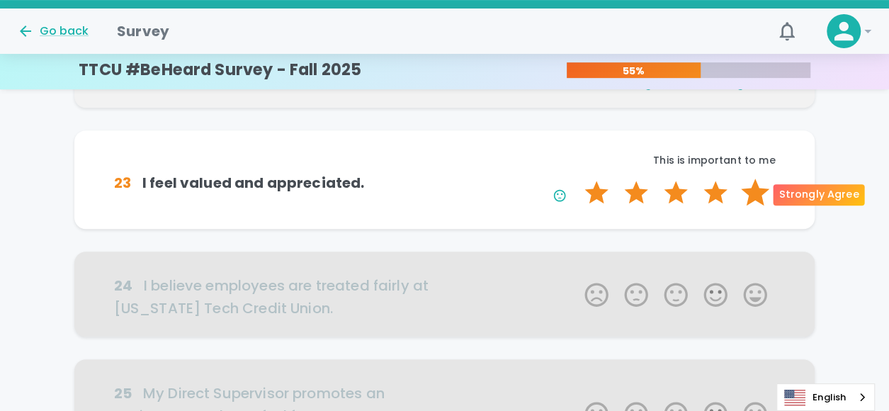
click at [761, 193] on label "5 Stars" at bounding box center [756, 193] width 40 height 28
click at [577, 179] on input "5 Stars" at bounding box center [576, 178] width 1 height 1
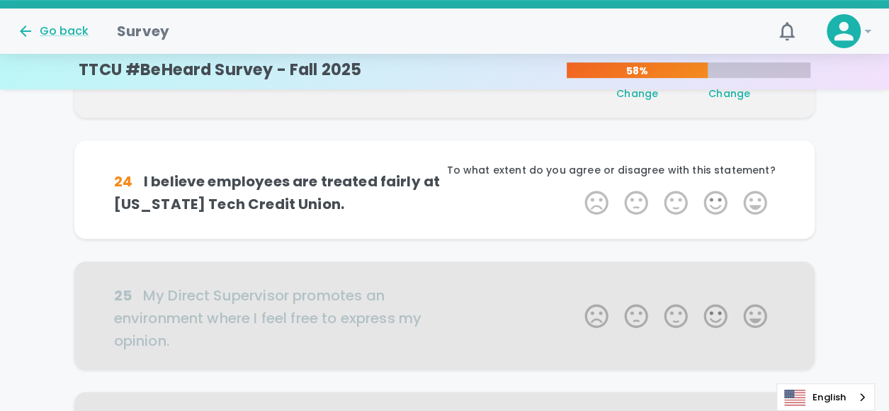
scroll to position [374, 0]
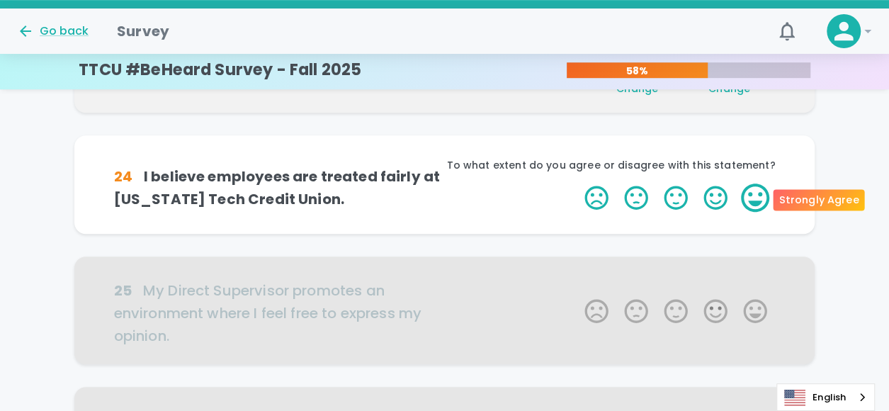
click at [758, 198] on label "5 Stars" at bounding box center [756, 198] width 40 height 28
click at [577, 184] on input "5 Stars" at bounding box center [576, 183] width 1 height 1
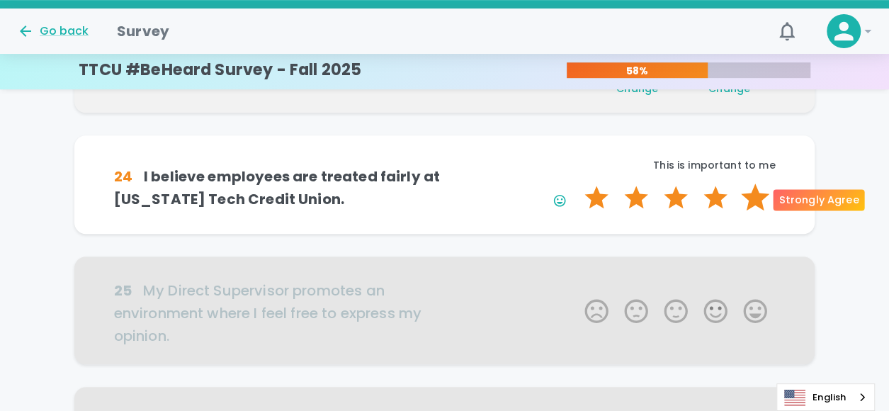
click at [755, 199] on label "5 Stars" at bounding box center [756, 198] width 40 height 28
click at [577, 184] on input "5 Stars" at bounding box center [576, 183] width 1 height 1
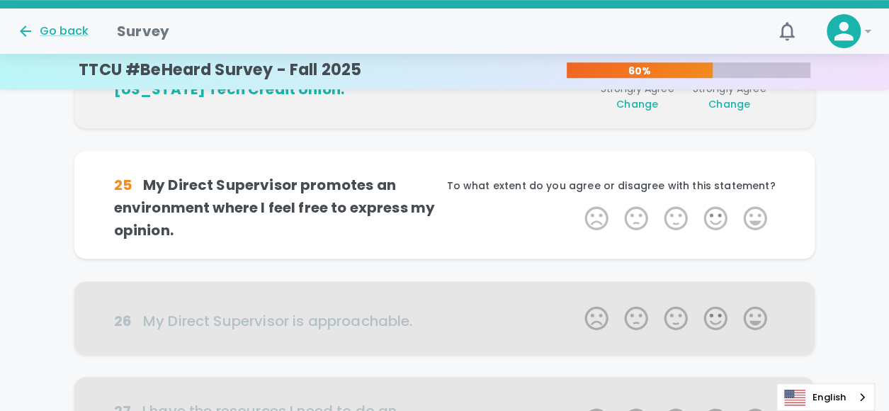
scroll to position [499, 0]
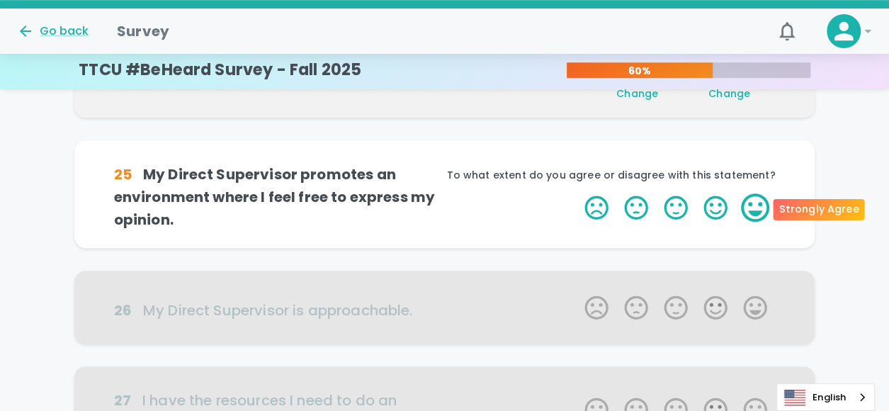
click at [747, 208] on label "5 Stars" at bounding box center [756, 207] width 40 height 28
click at [577, 193] on input "5 Stars" at bounding box center [576, 193] width 1 height 1
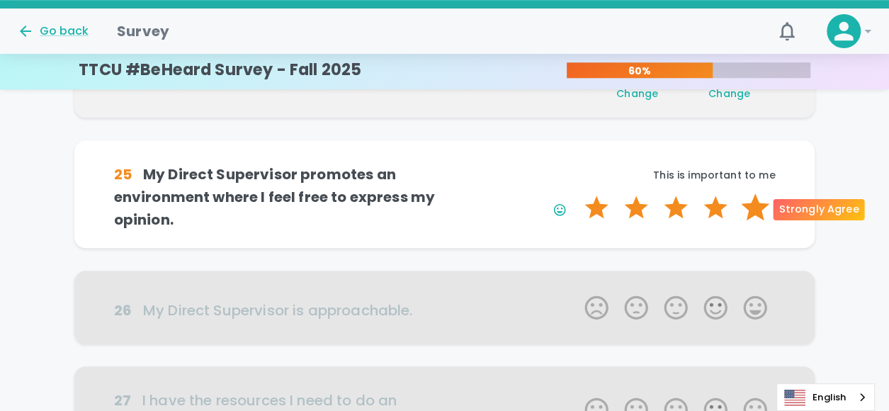
click at [755, 213] on label "5 Stars" at bounding box center [756, 207] width 40 height 28
click at [577, 193] on input "5 Stars" at bounding box center [576, 193] width 1 height 1
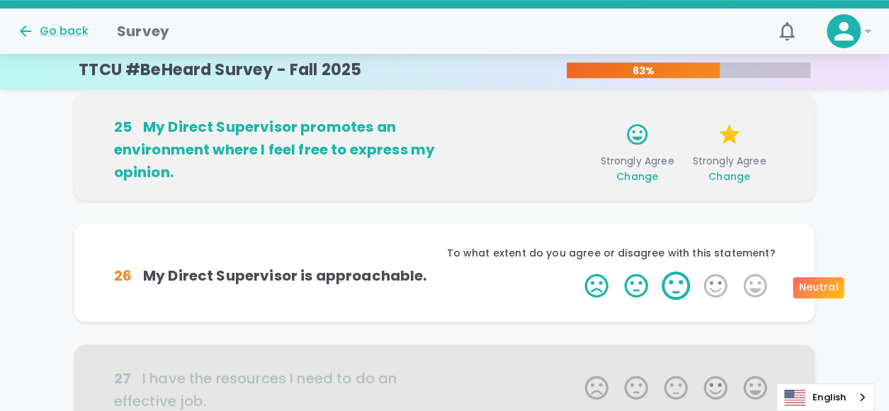
scroll to position [624, 0]
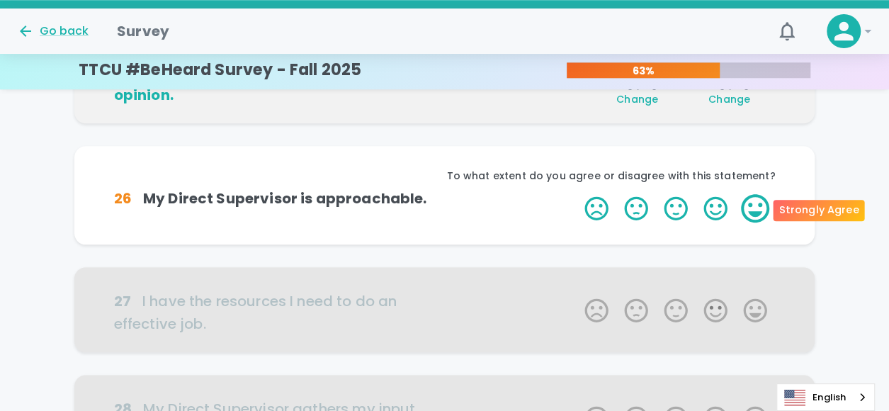
click at [741, 208] on label "5 Stars" at bounding box center [756, 208] width 40 height 28
click at [577, 194] on input "5 Stars" at bounding box center [576, 193] width 1 height 1
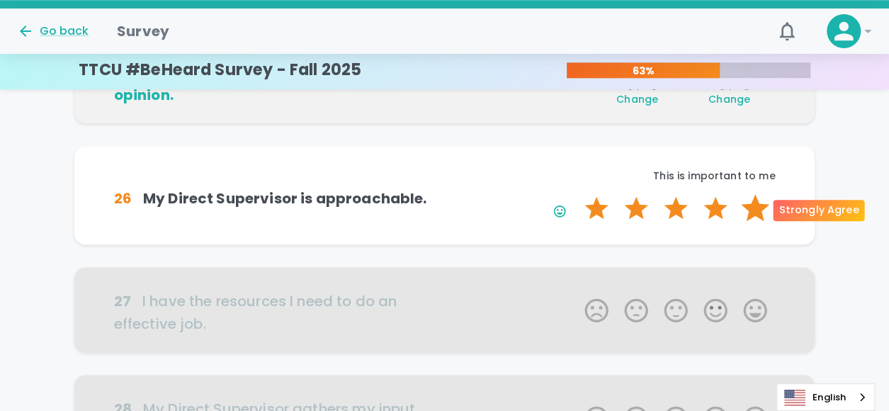
click at [751, 210] on label "5 Stars" at bounding box center [756, 208] width 40 height 28
click at [577, 194] on input "5 Stars" at bounding box center [576, 193] width 1 height 1
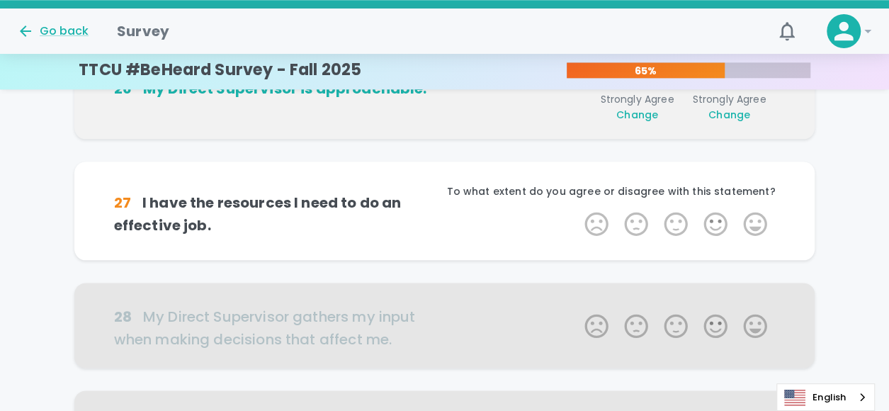
scroll to position [748, 0]
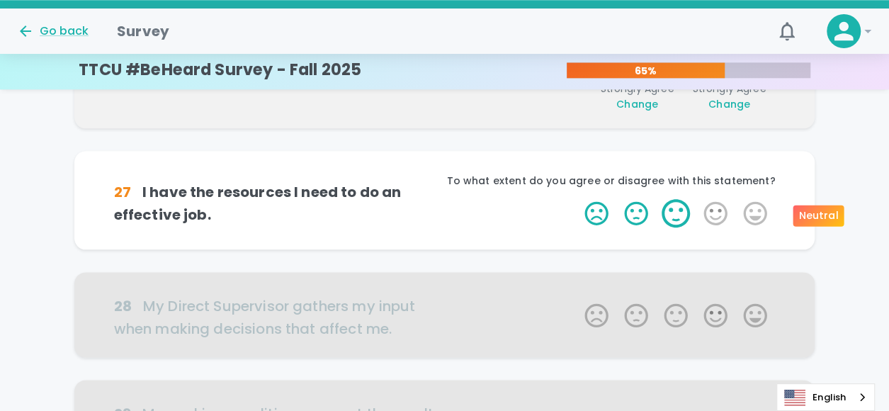
click at [679, 214] on label "3 Stars" at bounding box center [676, 213] width 40 height 28
click at [577, 199] on input "3 Stars" at bounding box center [576, 198] width 1 height 1
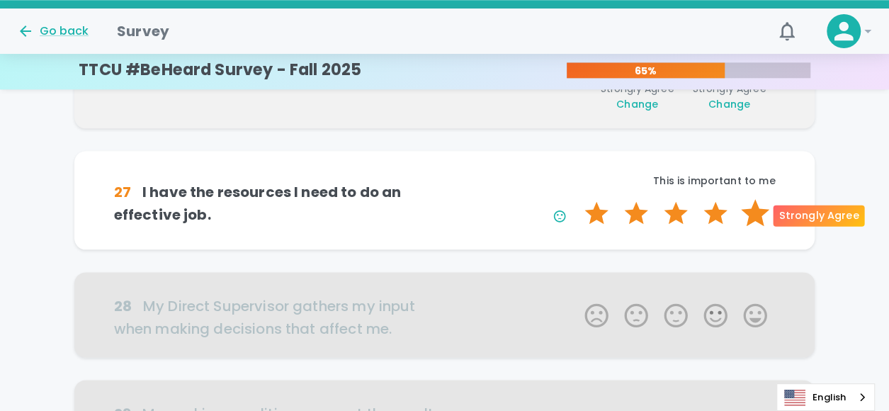
click at [751, 218] on label "5 Stars" at bounding box center [756, 213] width 40 height 28
click at [577, 199] on input "5 Stars" at bounding box center [576, 198] width 1 height 1
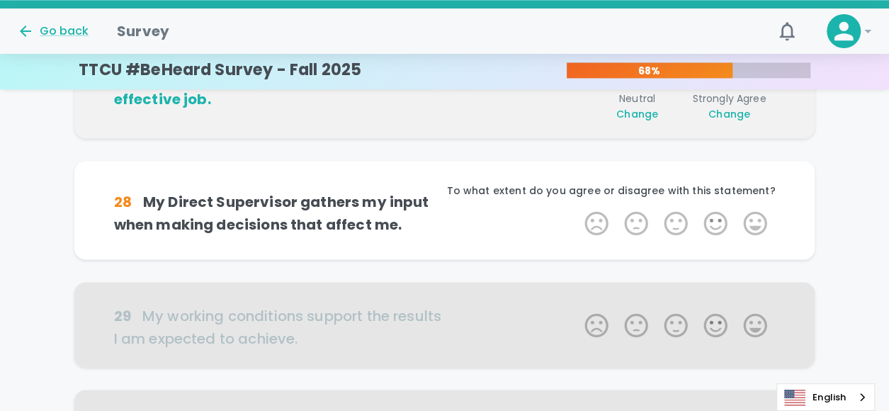
scroll to position [873, 0]
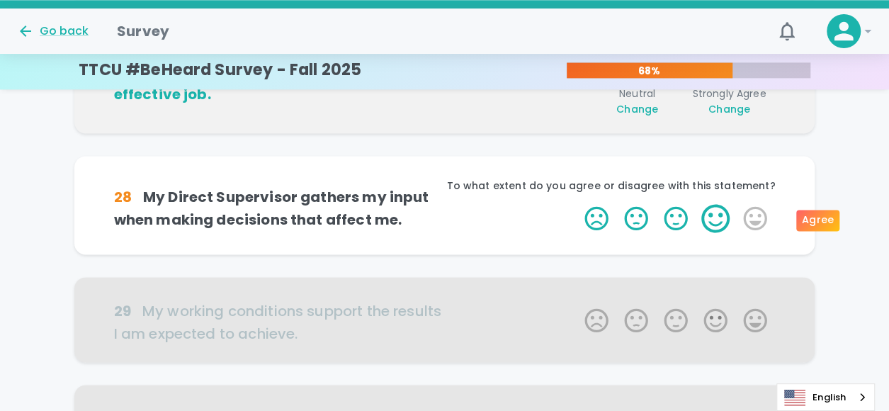
click at [720, 217] on label "4 Stars" at bounding box center [716, 218] width 40 height 28
click at [577, 204] on input "4 Stars" at bounding box center [576, 203] width 1 height 1
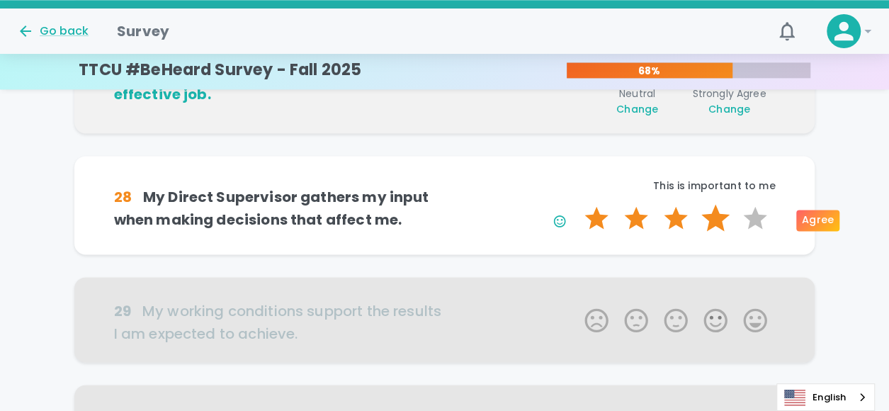
click at [712, 225] on label "4 Stars" at bounding box center [716, 218] width 40 height 28
click at [577, 204] on input "4 Stars" at bounding box center [576, 203] width 1 height 1
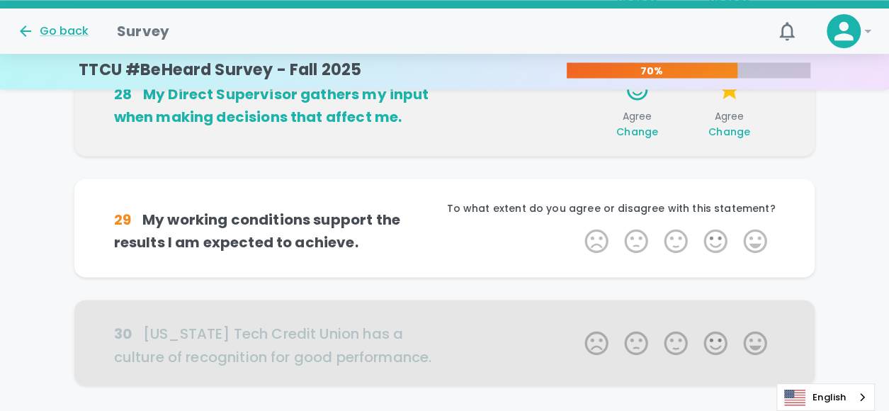
scroll to position [998, 0]
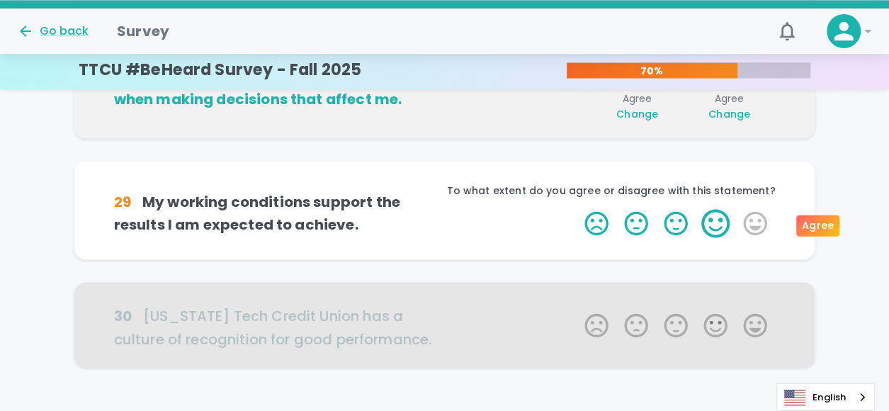
click at [710, 223] on label "4 Stars" at bounding box center [716, 223] width 40 height 28
click at [577, 209] on input "4 Stars" at bounding box center [576, 208] width 1 height 1
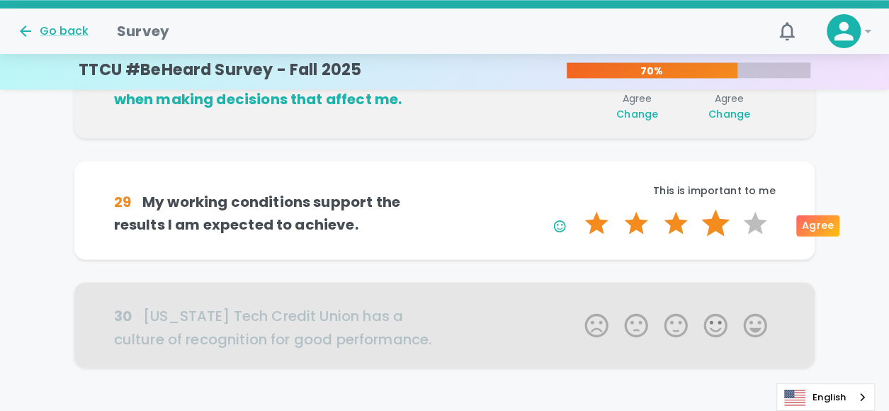
click at [714, 226] on label "4 Stars" at bounding box center [716, 223] width 40 height 28
click at [577, 209] on input "4 Stars" at bounding box center [576, 208] width 1 height 1
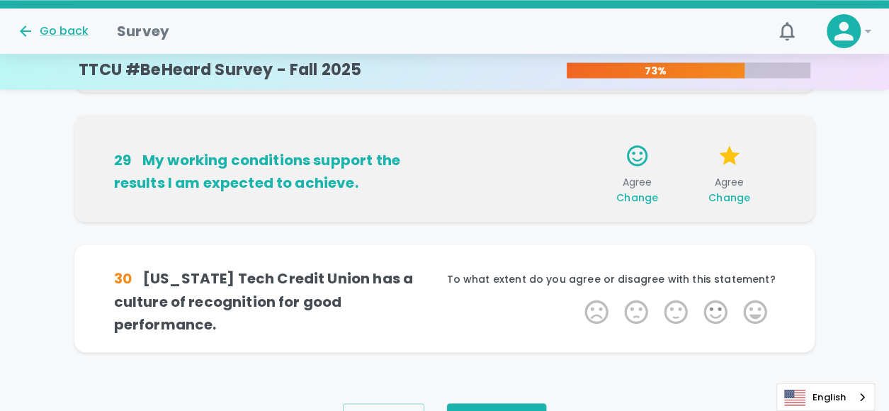
scroll to position [1091, 0]
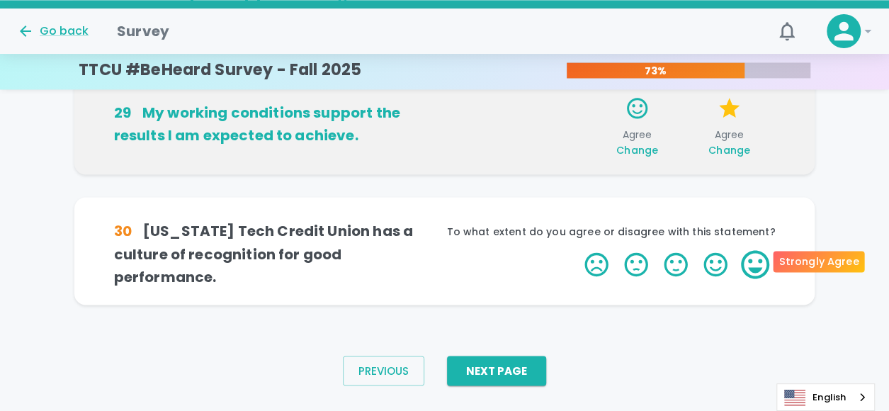
click at [756, 257] on label "5 Stars" at bounding box center [756, 264] width 40 height 28
click at [577, 250] on input "5 Stars" at bounding box center [576, 249] width 1 height 1
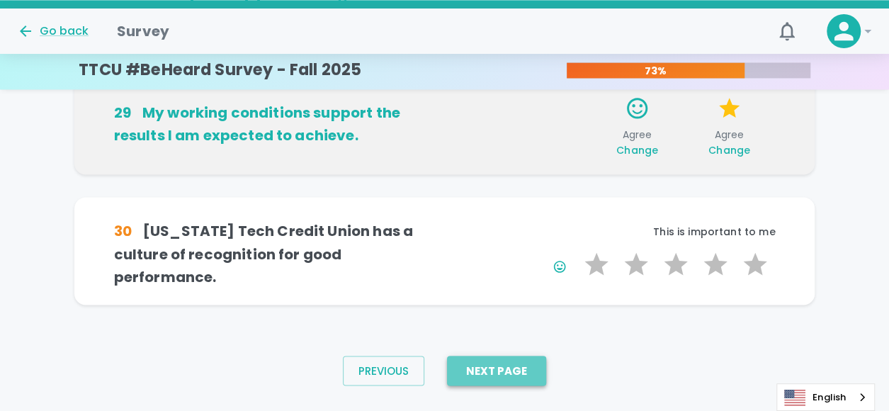
click at [507, 356] on button "Next Page" at bounding box center [496, 371] width 99 height 30
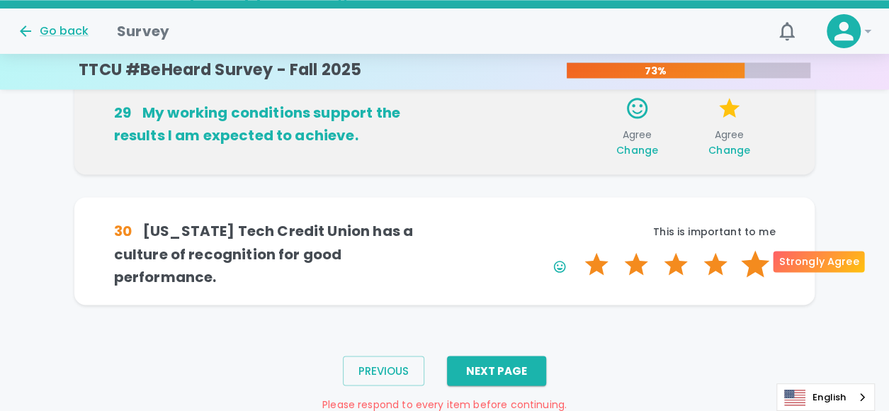
click at [755, 252] on label "5 Stars" at bounding box center [756, 264] width 40 height 28
click at [577, 250] on input "5 Stars" at bounding box center [576, 249] width 1 height 1
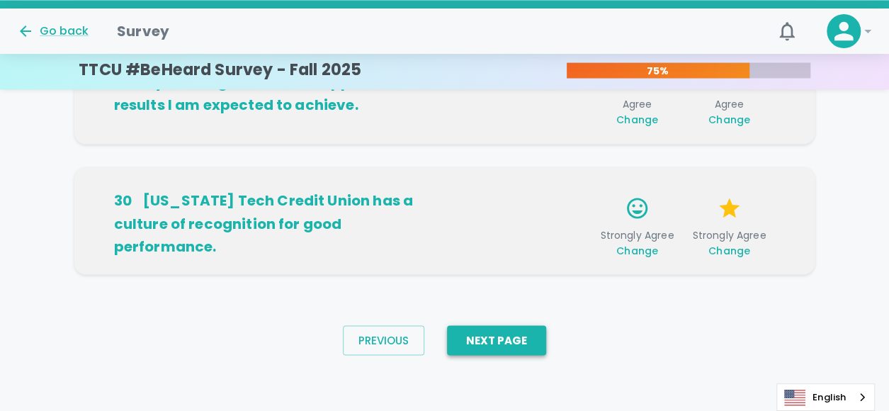
click at [532, 334] on button "Next Page" at bounding box center [496, 340] width 99 height 30
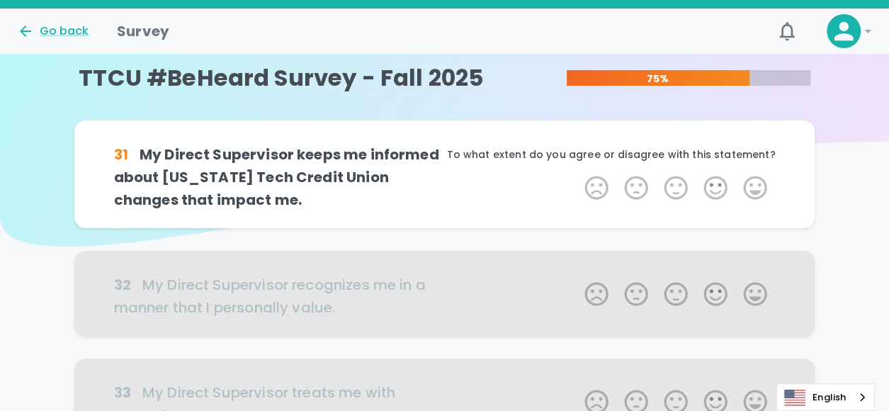
scroll to position [0, 0]
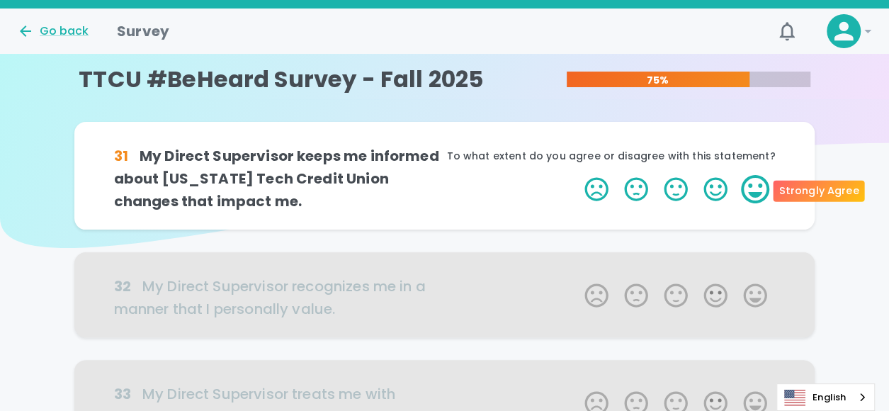
click at [757, 181] on label "5 Stars" at bounding box center [756, 189] width 40 height 28
click at [577, 175] on input "5 Stars" at bounding box center [576, 174] width 1 height 1
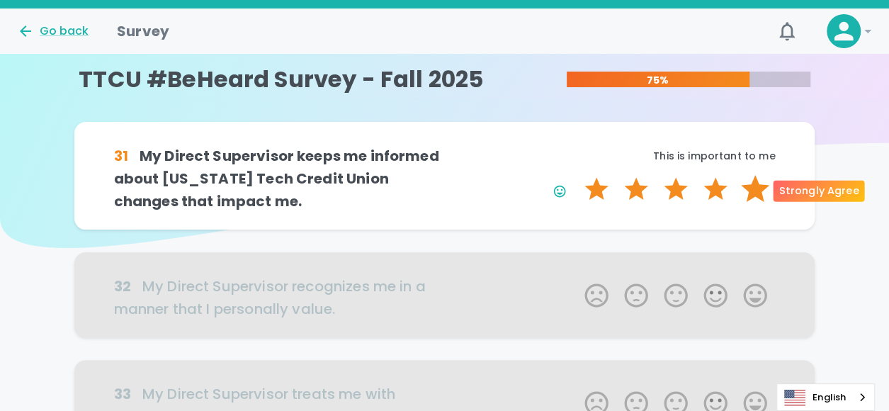
click at [758, 184] on label "5 Stars" at bounding box center [756, 189] width 40 height 28
click at [577, 175] on input "5 Stars" at bounding box center [576, 174] width 1 height 1
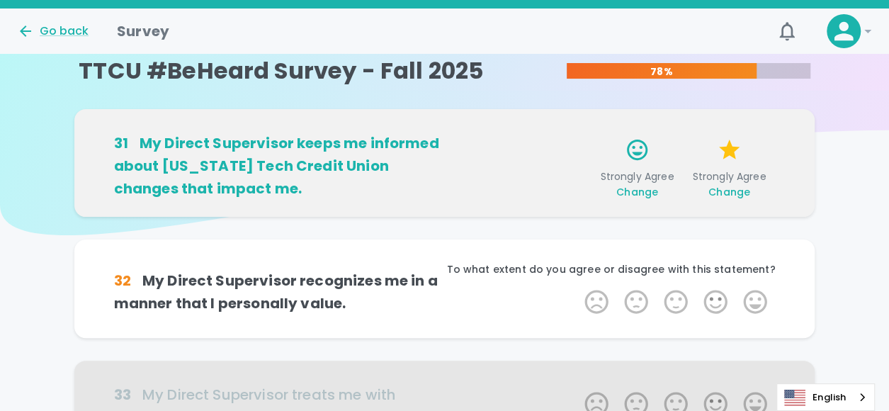
scroll to position [1, 0]
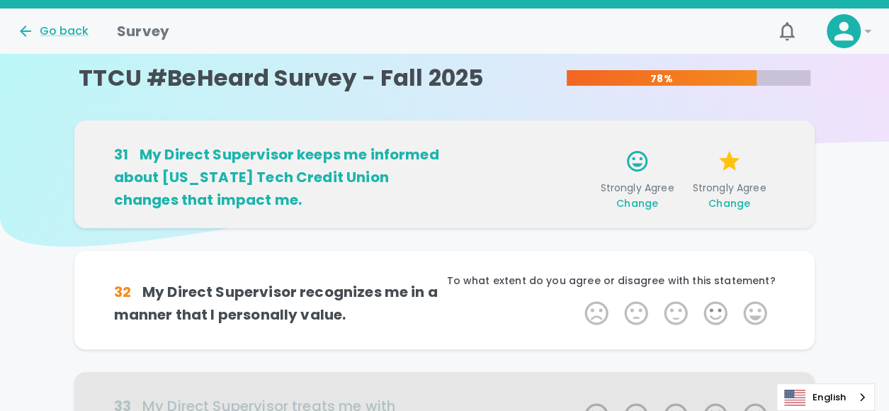
click at [641, 204] on span "Change" at bounding box center [638, 203] width 42 height 14
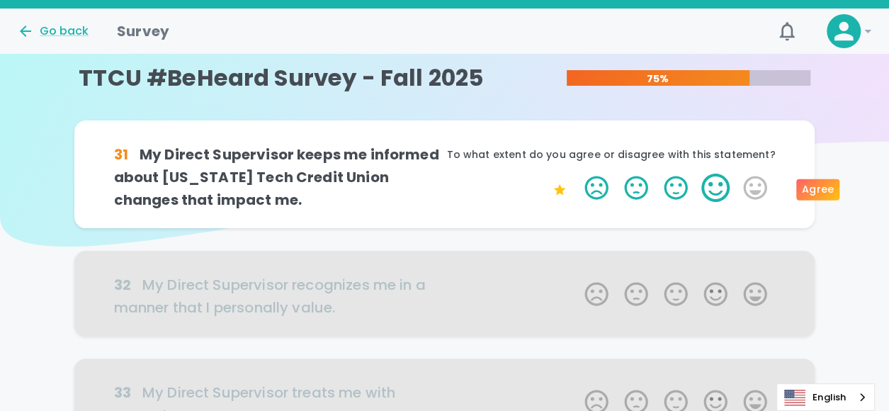
click at [719, 193] on label "4 Stars" at bounding box center [716, 188] width 40 height 28
click at [577, 174] on input "4 Stars" at bounding box center [576, 173] width 1 height 1
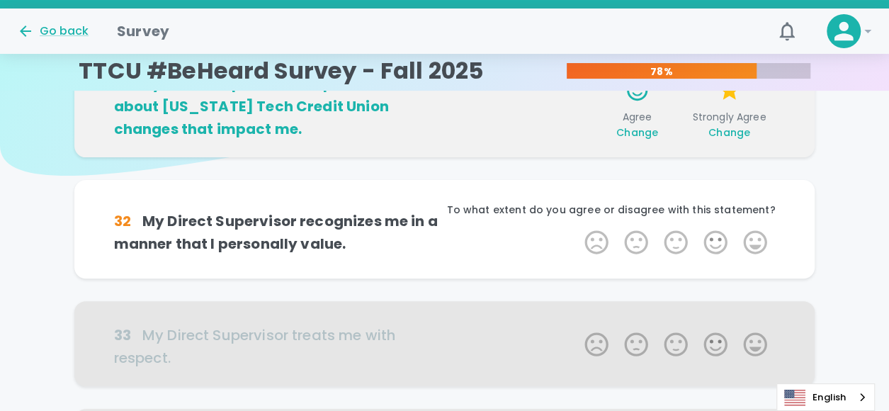
click at [508, 180] on div "32 My Direct Supervisor recognizes me in a manner that I personally value. To w…" at bounding box center [444, 229] width 741 height 99
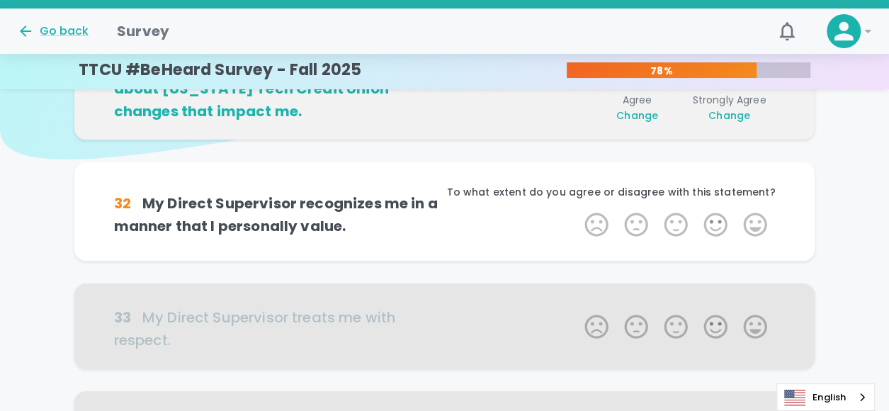
scroll to position [142, 0]
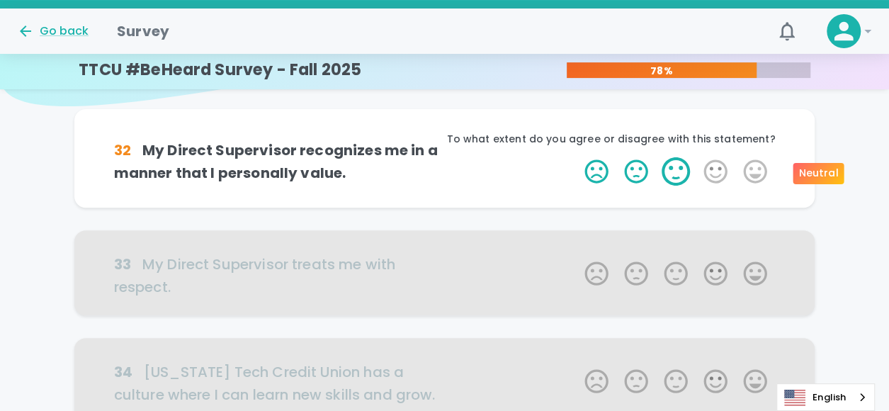
click at [676, 174] on label "3 Stars" at bounding box center [676, 171] width 40 height 28
click at [577, 157] on input "3 Stars" at bounding box center [576, 157] width 1 height 1
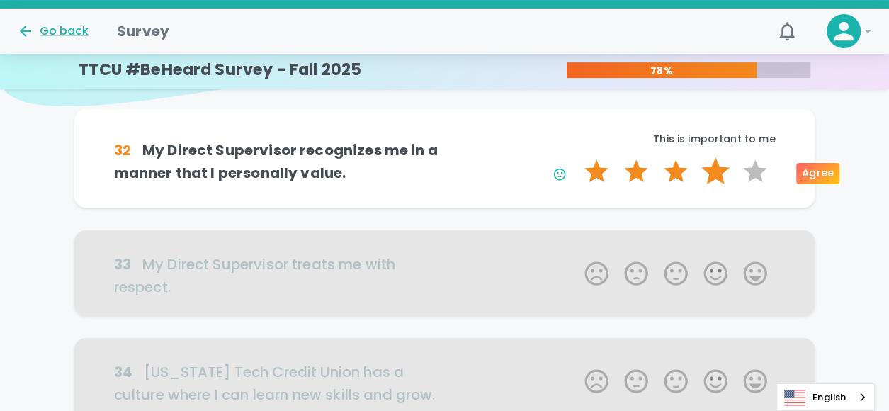
click at [723, 174] on label "4 Stars" at bounding box center [716, 171] width 40 height 28
click at [577, 157] on input "4 Stars" at bounding box center [576, 157] width 1 height 1
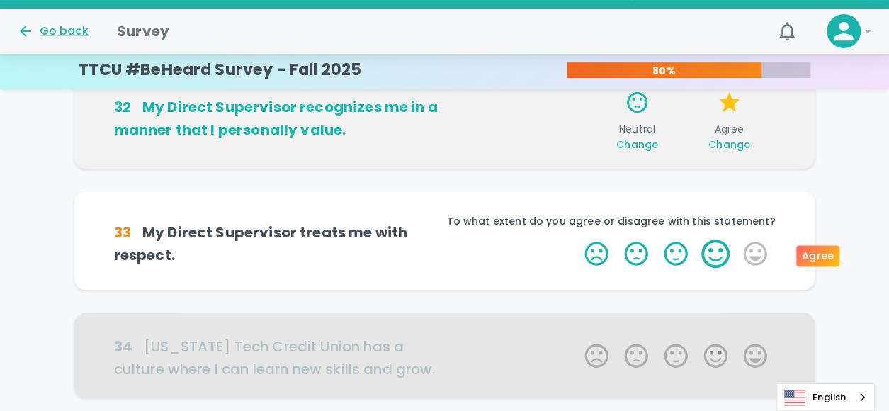
scroll to position [266, 0]
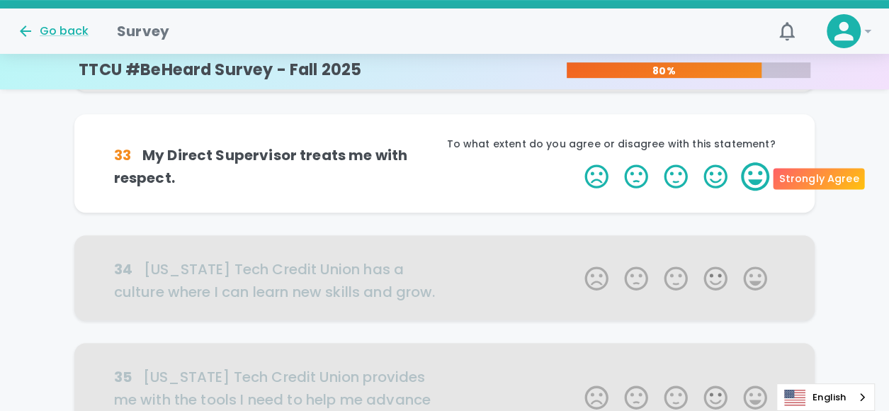
click at [765, 178] on label "5 Stars" at bounding box center [756, 176] width 40 height 28
click at [577, 162] on input "5 Stars" at bounding box center [576, 162] width 1 height 1
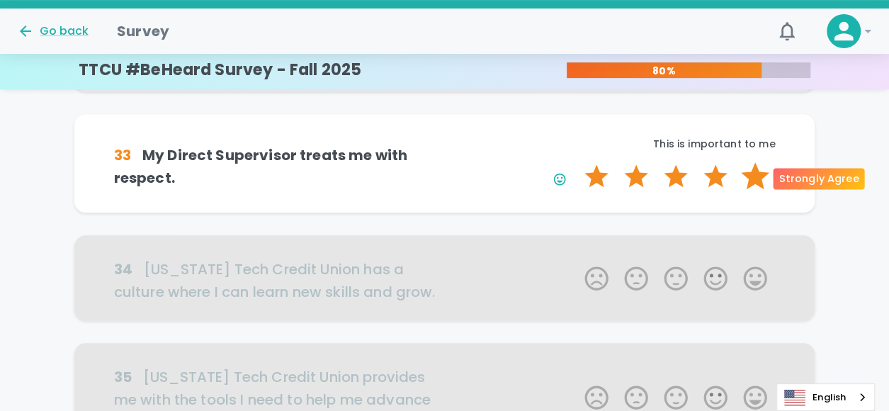
click at [758, 178] on label "5 Stars" at bounding box center [756, 176] width 40 height 28
click at [577, 162] on input "5 Stars" at bounding box center [576, 162] width 1 height 1
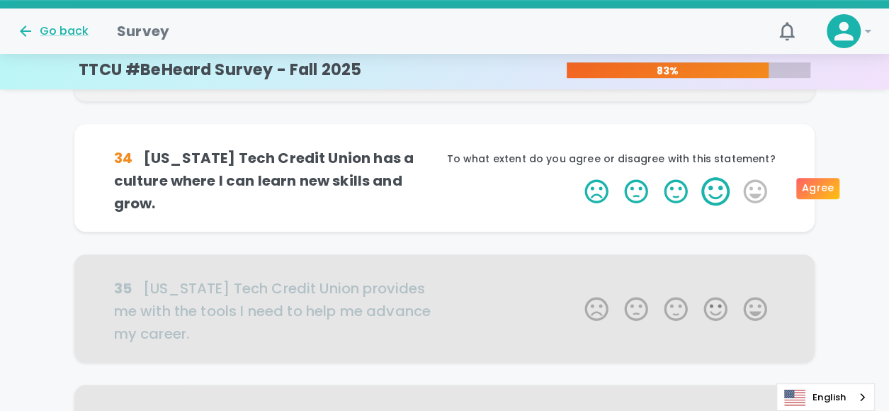
scroll to position [391, 0]
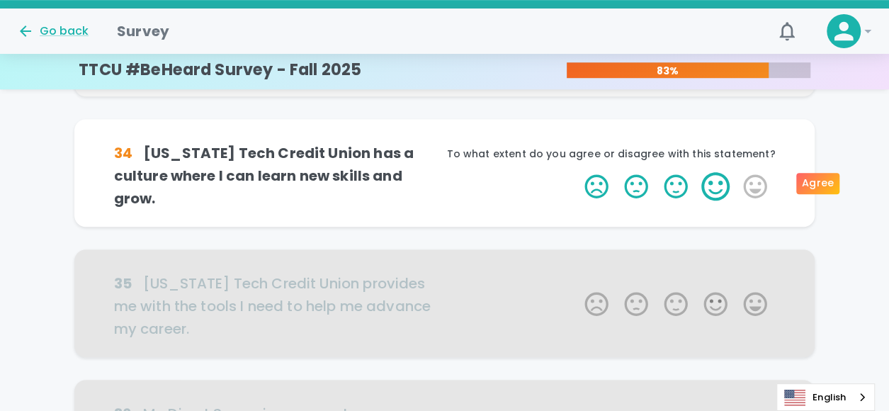
click at [709, 186] on label "4 Stars" at bounding box center [716, 186] width 40 height 28
click at [577, 172] on input "4 Stars" at bounding box center [576, 172] width 1 height 1
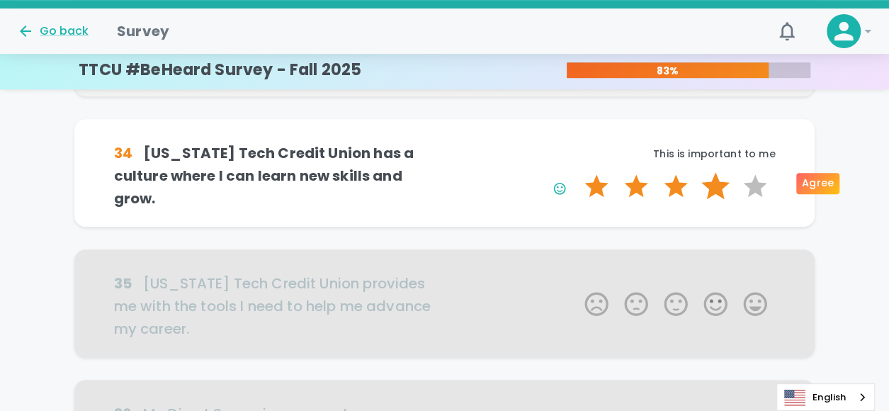
click at [713, 182] on label "4 Stars" at bounding box center [716, 186] width 40 height 28
click at [577, 172] on input "4 Stars" at bounding box center [576, 172] width 1 height 1
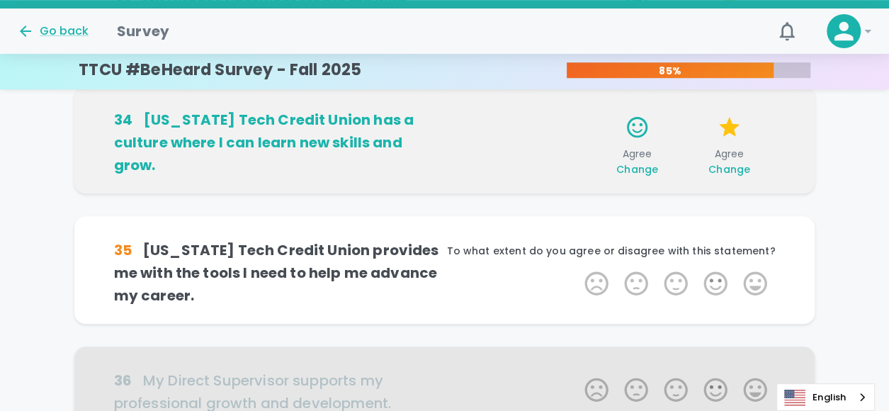
scroll to position [445, 0]
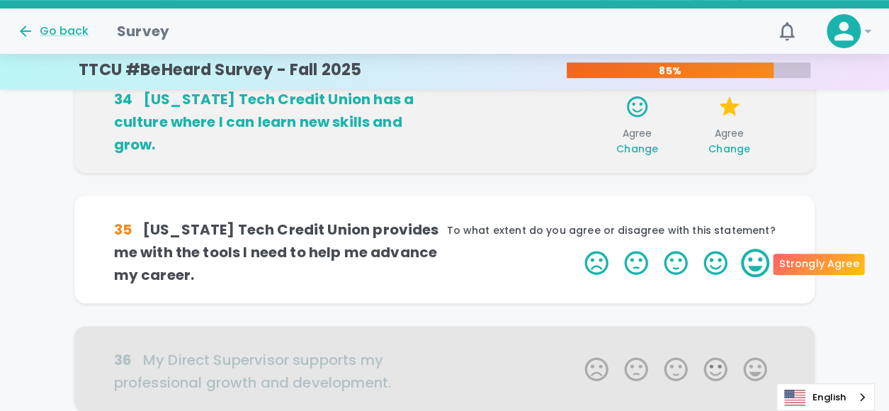
click at [758, 262] on label "5 Stars" at bounding box center [756, 263] width 40 height 28
click at [577, 249] on input "5 Stars" at bounding box center [576, 248] width 1 height 1
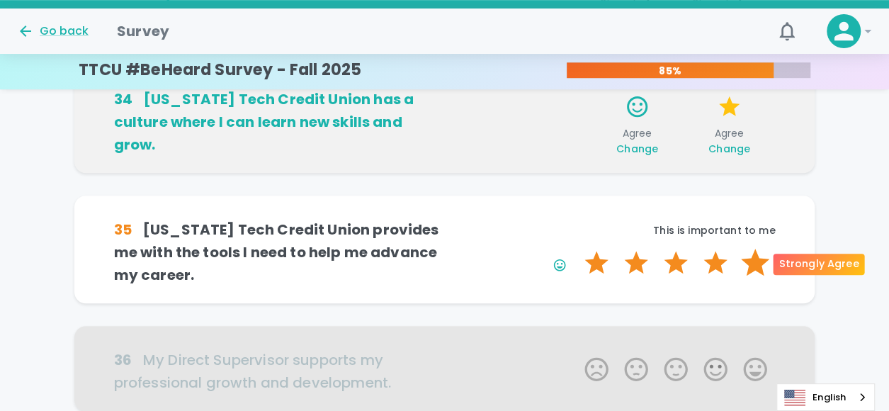
click at [754, 256] on label "5 Stars" at bounding box center [756, 263] width 40 height 28
click at [577, 249] on input "5 Stars" at bounding box center [576, 248] width 1 height 1
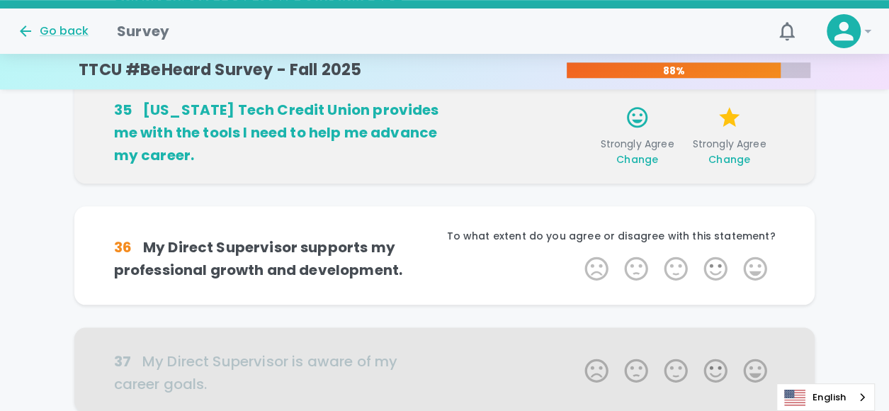
scroll to position [570, 0]
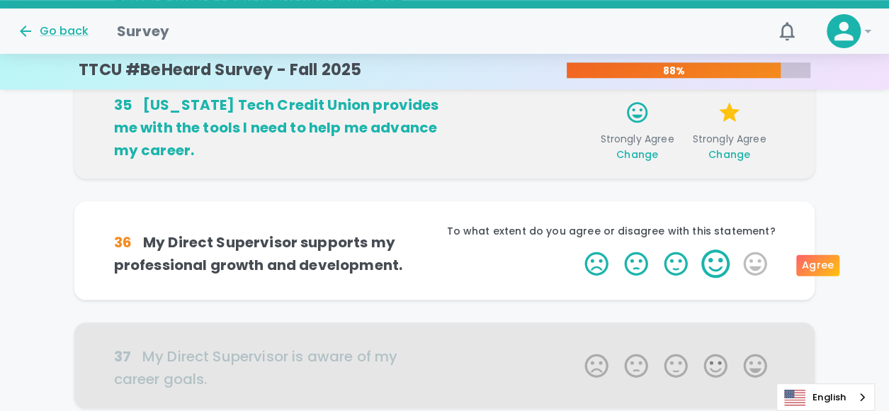
drag, startPoint x: 717, startPoint y: 264, endPoint x: 737, endPoint y: 264, distance: 19.9
click at [737, 264] on span "1 Star 2 Stars 3 Stars 4 Stars 5 Stars Empty" at bounding box center [676, 263] width 198 height 28
drag, startPoint x: 737, startPoint y: 264, endPoint x: 747, endPoint y: 264, distance: 9.9
click at [747, 264] on label "5 Stars" at bounding box center [756, 263] width 40 height 28
click at [577, 249] on input "5 Stars" at bounding box center [576, 249] width 1 height 1
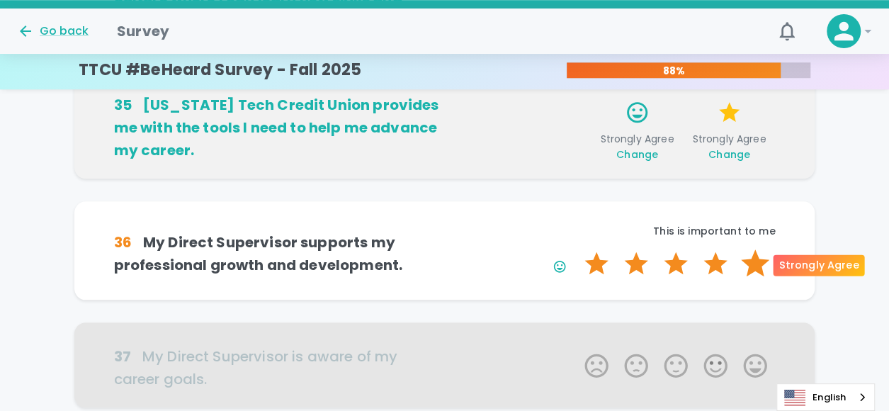
click at [754, 264] on label "5 Stars" at bounding box center [756, 263] width 40 height 28
click at [577, 249] on input "5 Stars" at bounding box center [576, 249] width 1 height 1
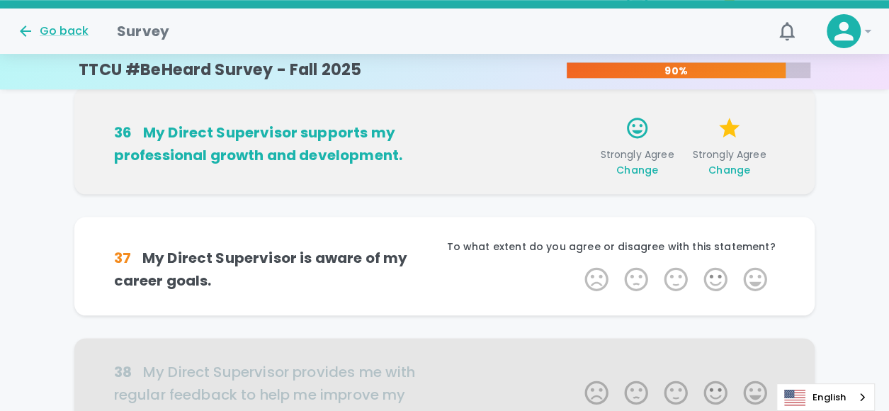
scroll to position [695, 0]
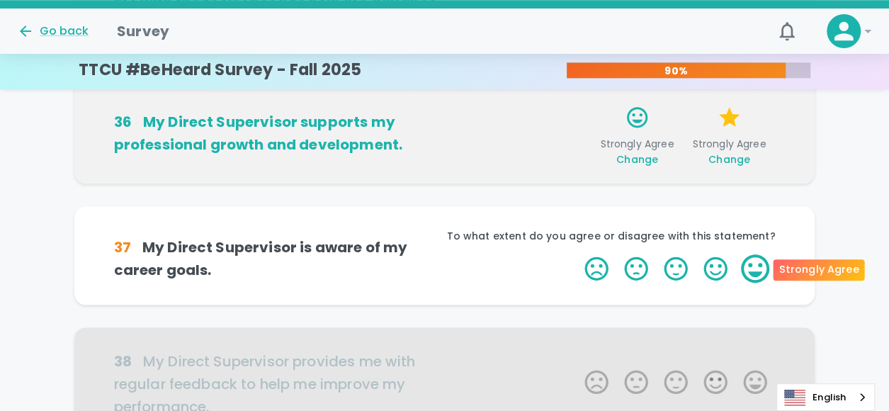
click at [749, 274] on label "5 Stars" at bounding box center [756, 268] width 40 height 28
click at [577, 254] on input "5 Stars" at bounding box center [576, 254] width 1 height 1
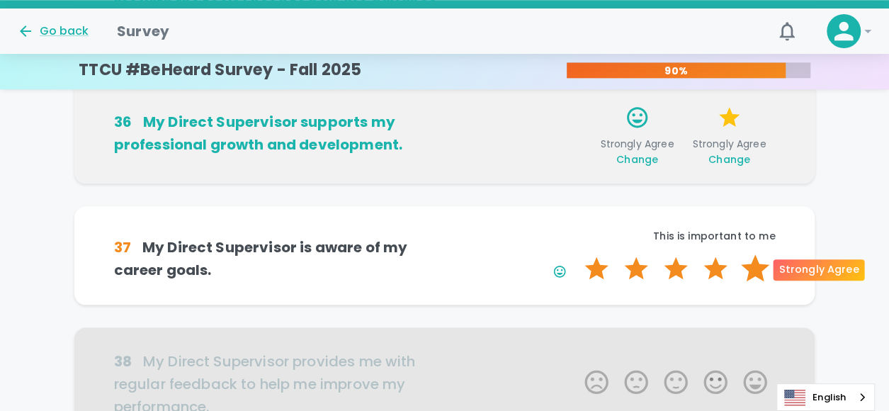
click at [750, 274] on label "5 Stars" at bounding box center [756, 268] width 40 height 28
click at [577, 254] on input "5 Stars" at bounding box center [576, 254] width 1 height 1
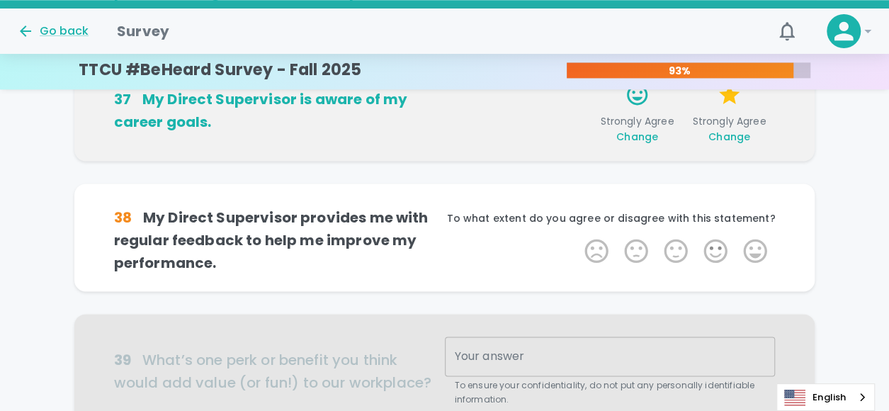
scroll to position [890, 0]
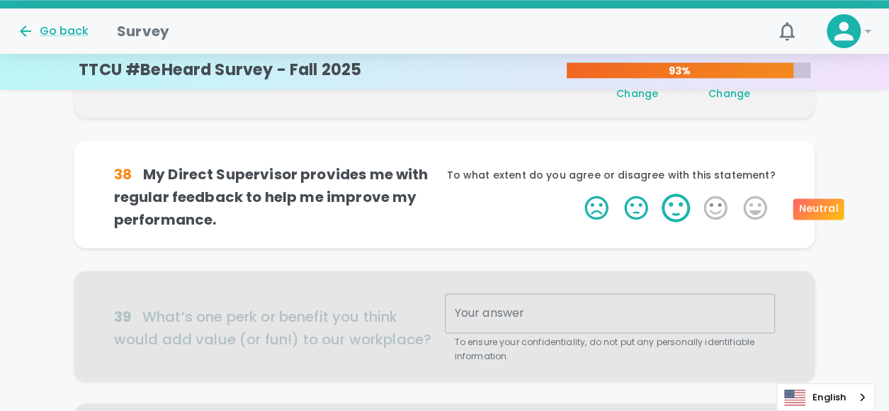
click at [673, 201] on label "3 Stars" at bounding box center [676, 207] width 40 height 28
click at [577, 193] on input "3 Stars" at bounding box center [576, 193] width 1 height 1
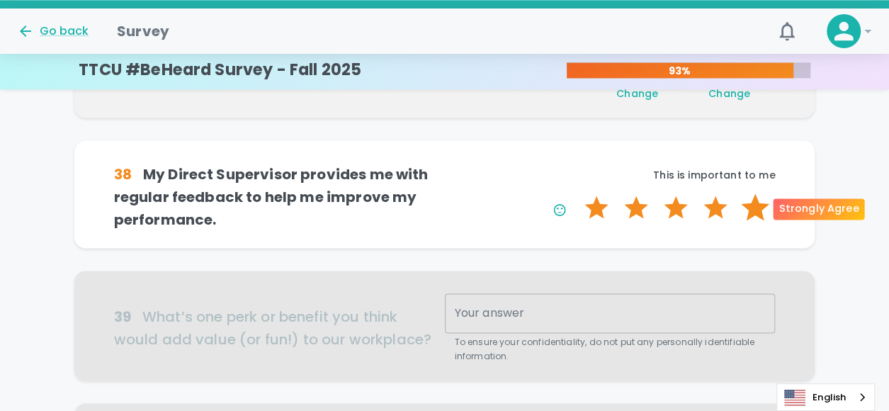
click at [751, 209] on label "5 Stars" at bounding box center [756, 207] width 40 height 28
click at [577, 193] on input "5 Stars" at bounding box center [576, 193] width 1 height 1
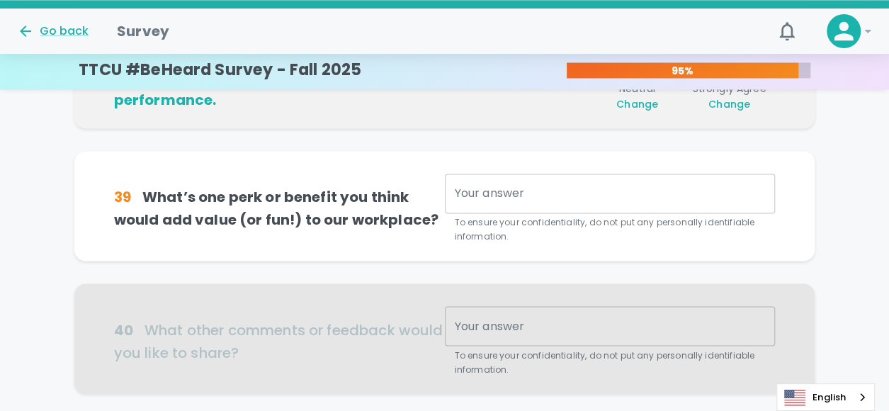
scroll to position [1015, 0]
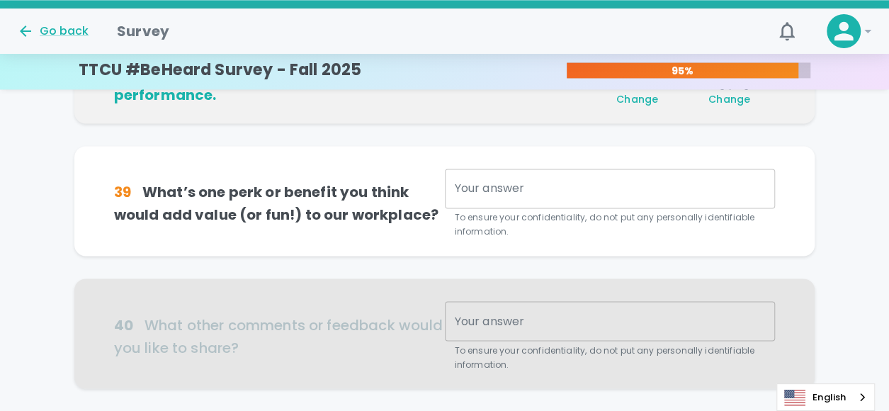
click at [485, 183] on textarea "Your answer" at bounding box center [610, 189] width 311 height 16
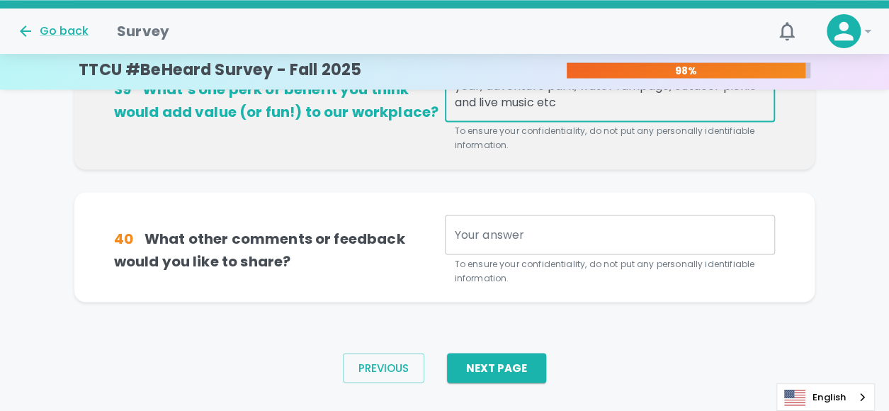
scroll to position [1157, 0]
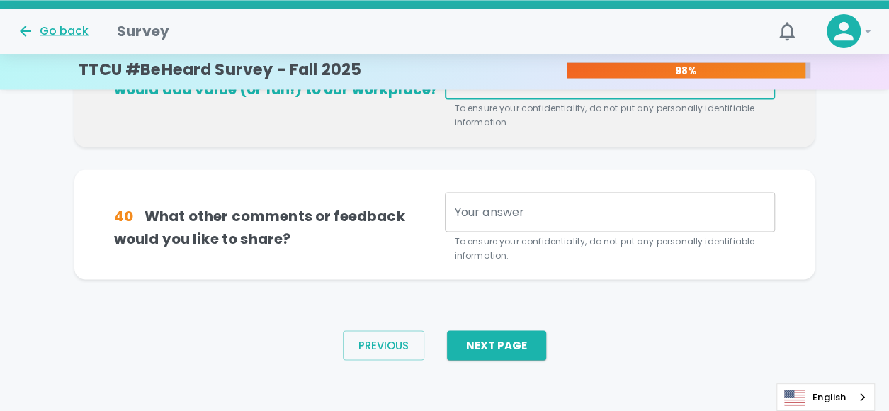
type textarea "Similar to the Christmas party- would love to host a summer staff and family pa…"
click at [533, 215] on textarea "Your answer" at bounding box center [610, 211] width 311 height 16
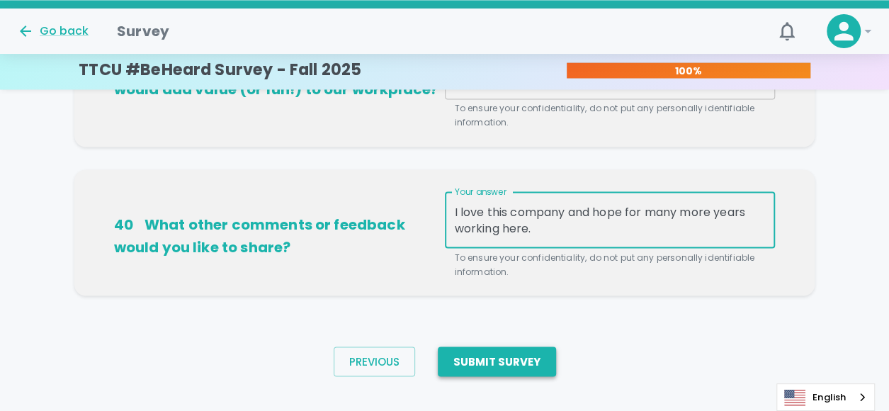
type textarea "I love this company and hope for many more years working here."
click at [516, 358] on button "Submit Survey" at bounding box center [497, 362] width 118 height 30
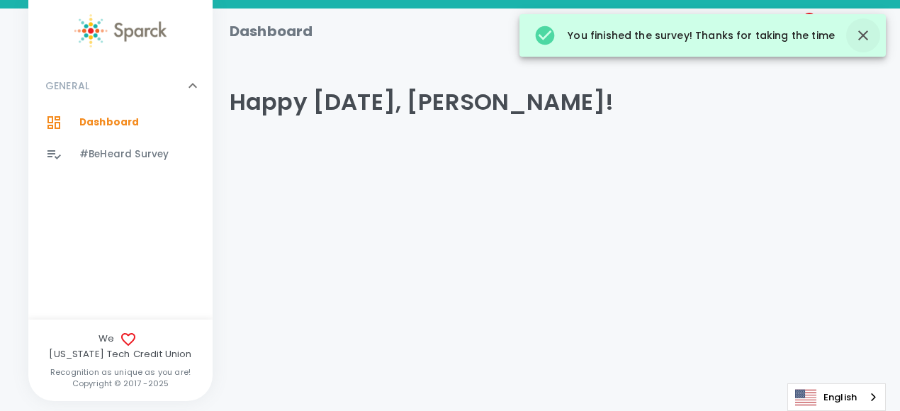
click at [865, 35] on icon "button" at bounding box center [863, 35] width 17 height 17
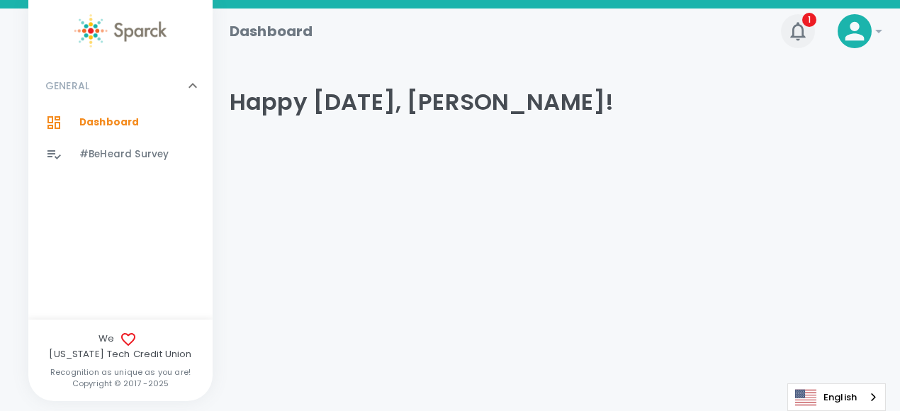
click at [799, 32] on icon "button" at bounding box center [798, 31] width 23 height 23
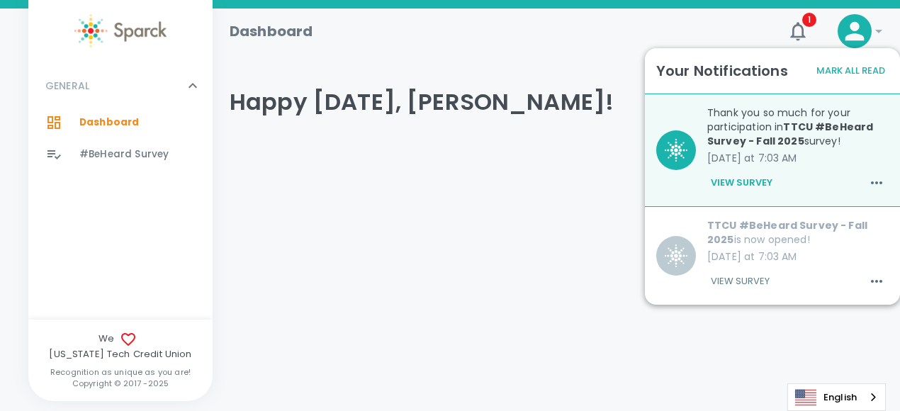
click at [578, 176] on div "Dashboard 1 ! GENERAL 0 Dashboard 0 #BeHeard Survey 0 We [US_STATE] Tech Credit…" at bounding box center [450, 119] width 900 height 221
click at [299, 176] on div "Dashboard 1 ! GENERAL 0 Dashboard 0 #BeHeard Survey 0 We [US_STATE] Tech Credit…" at bounding box center [450, 119] width 900 height 221
